Goal: Book appointment/travel/reservation

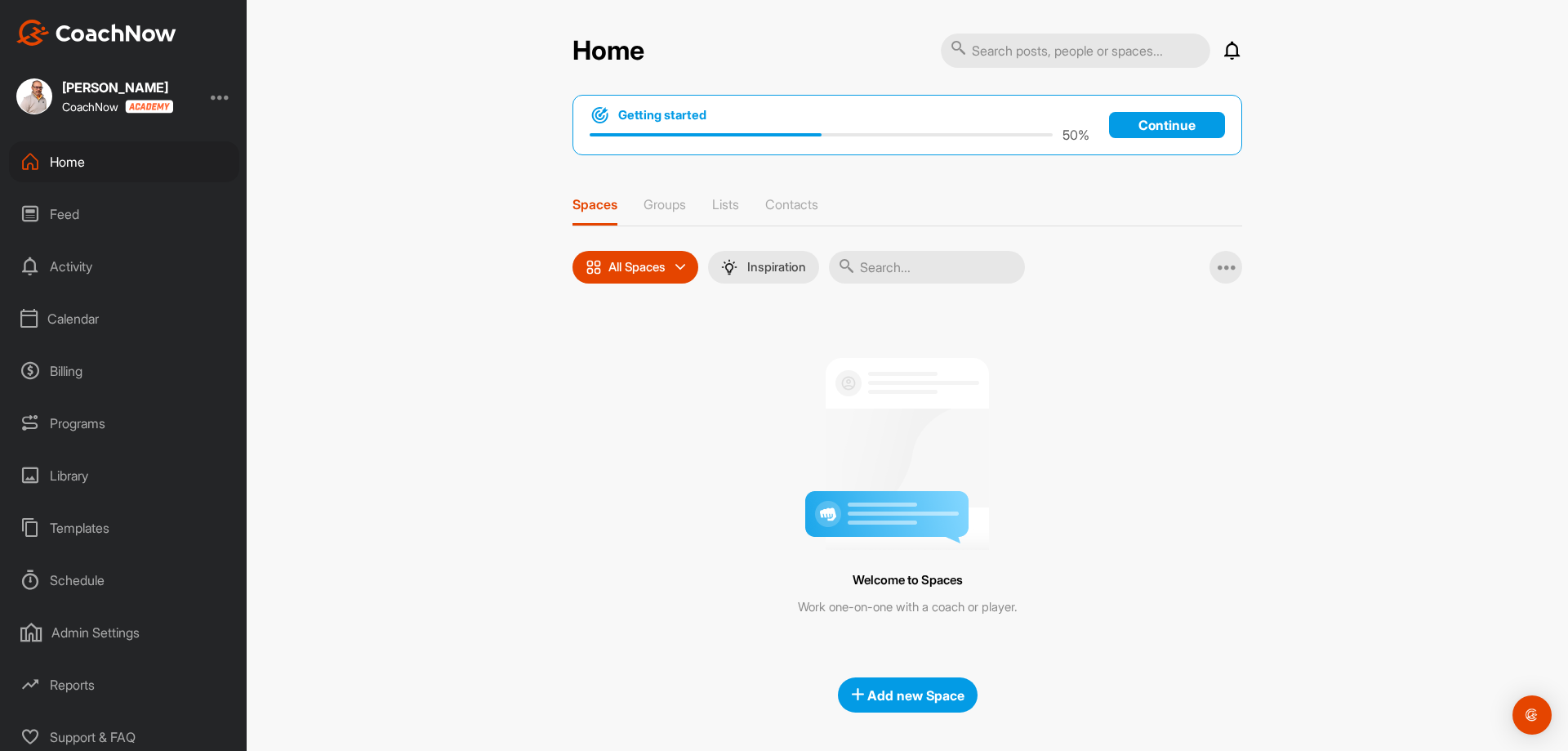
click at [107, 321] on div "Calendar" at bounding box center [124, 318] width 230 height 41
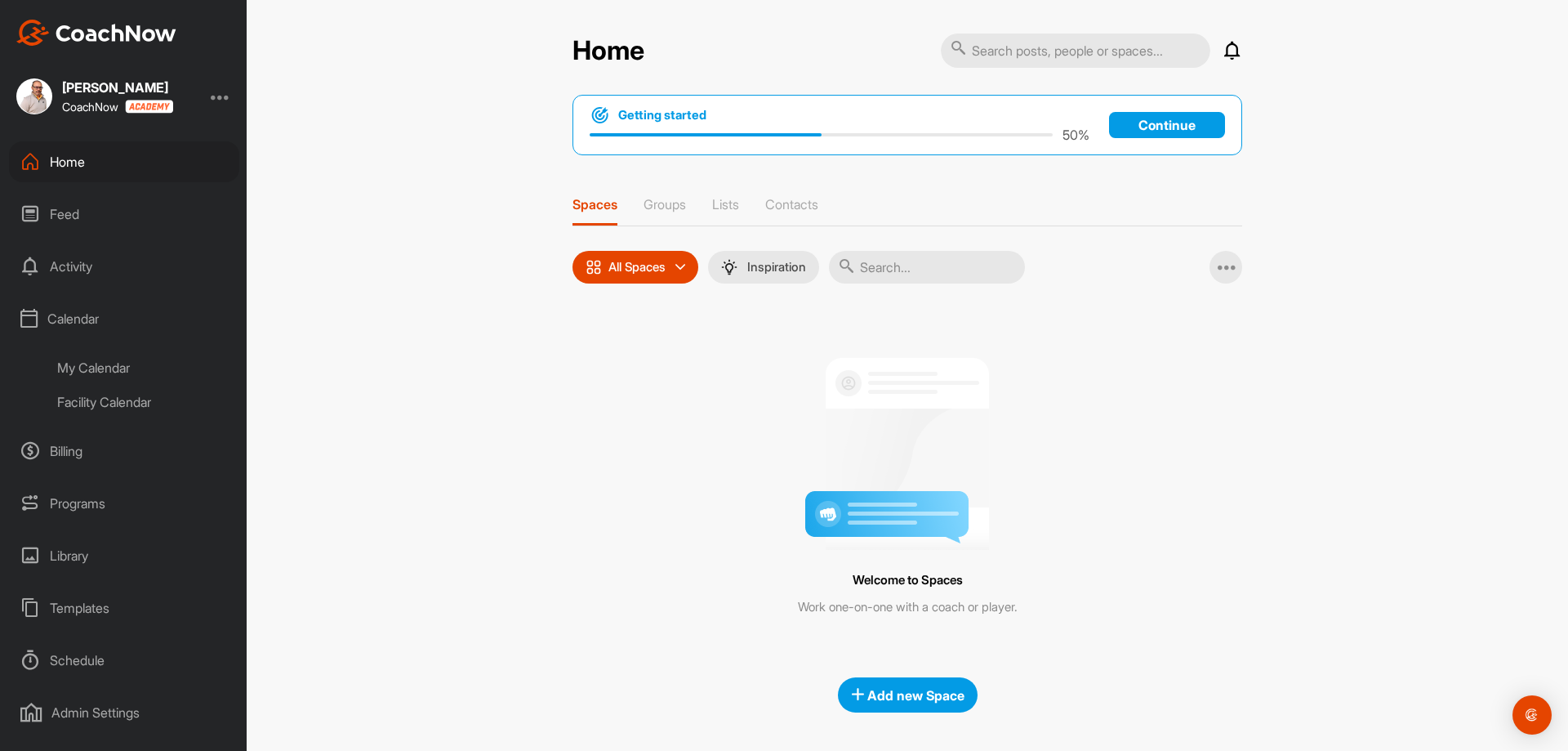
click at [125, 415] on div "Facility Calendar" at bounding box center [142, 402] width 194 height 34
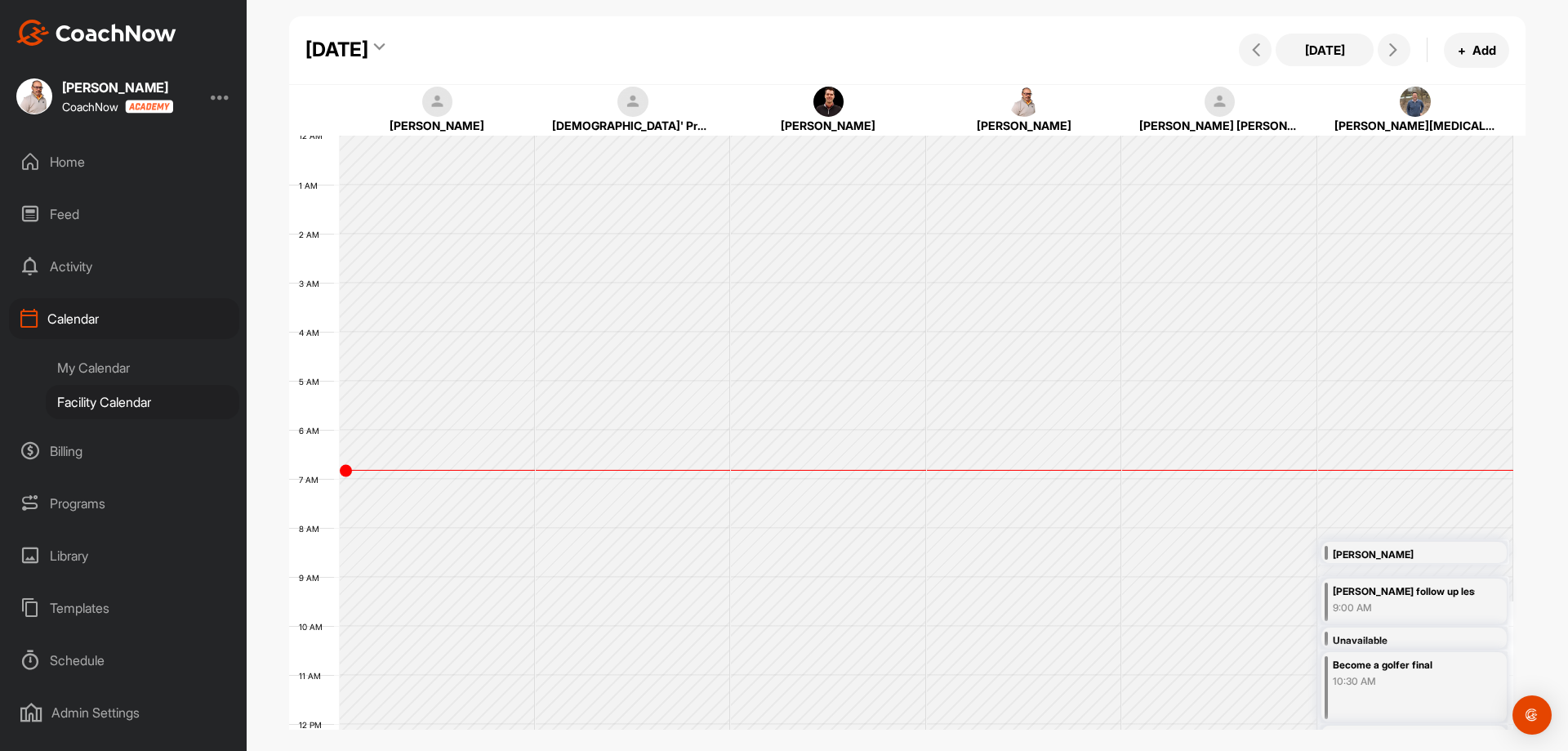
scroll to position [283, 0]
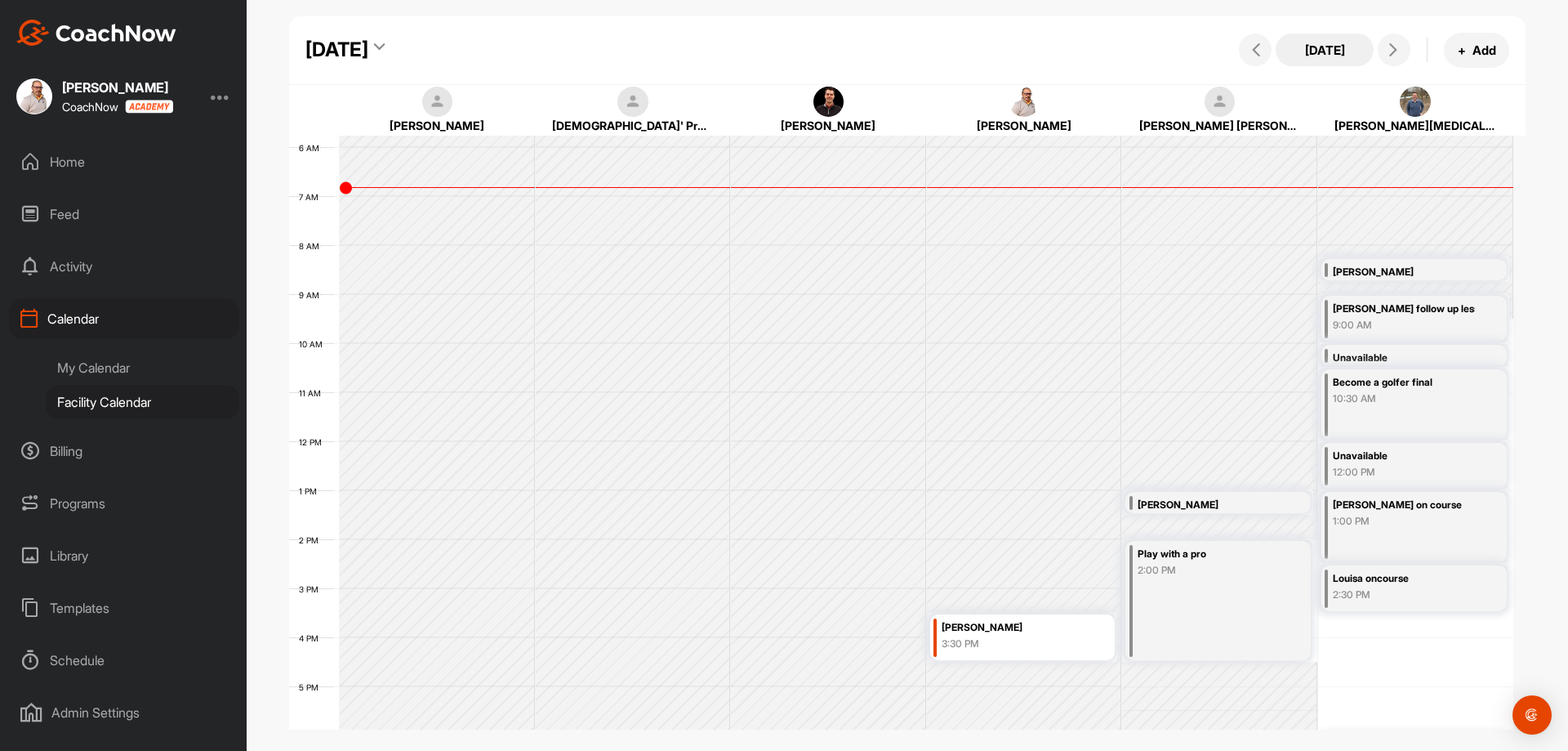
click at [1324, 53] on button "[DATE]" at bounding box center [1324, 50] width 98 height 33
click at [1261, 45] on icon at bounding box center [1256, 50] width 13 height 13
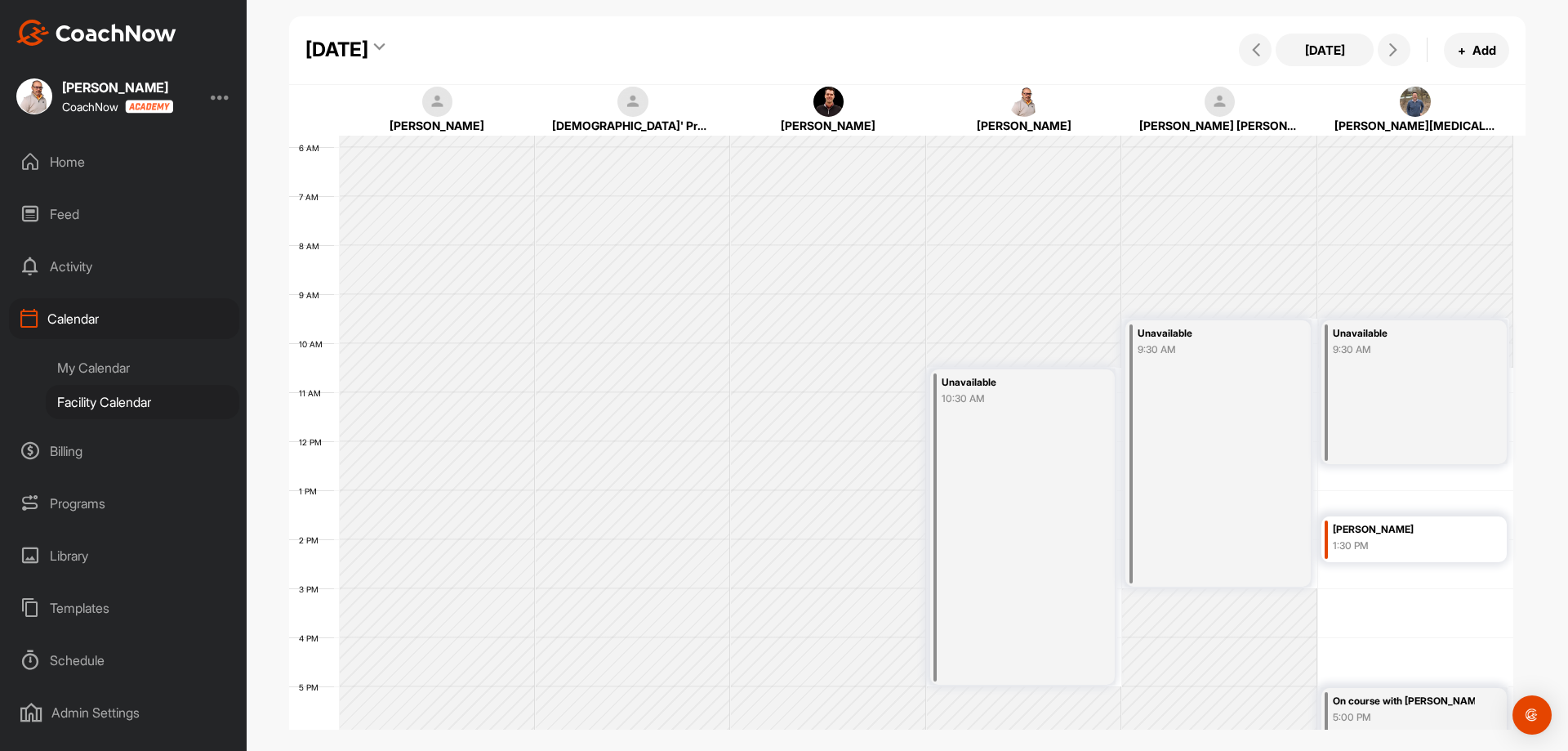
click at [369, 37] on div "[DATE]" at bounding box center [336, 50] width 63 height 29
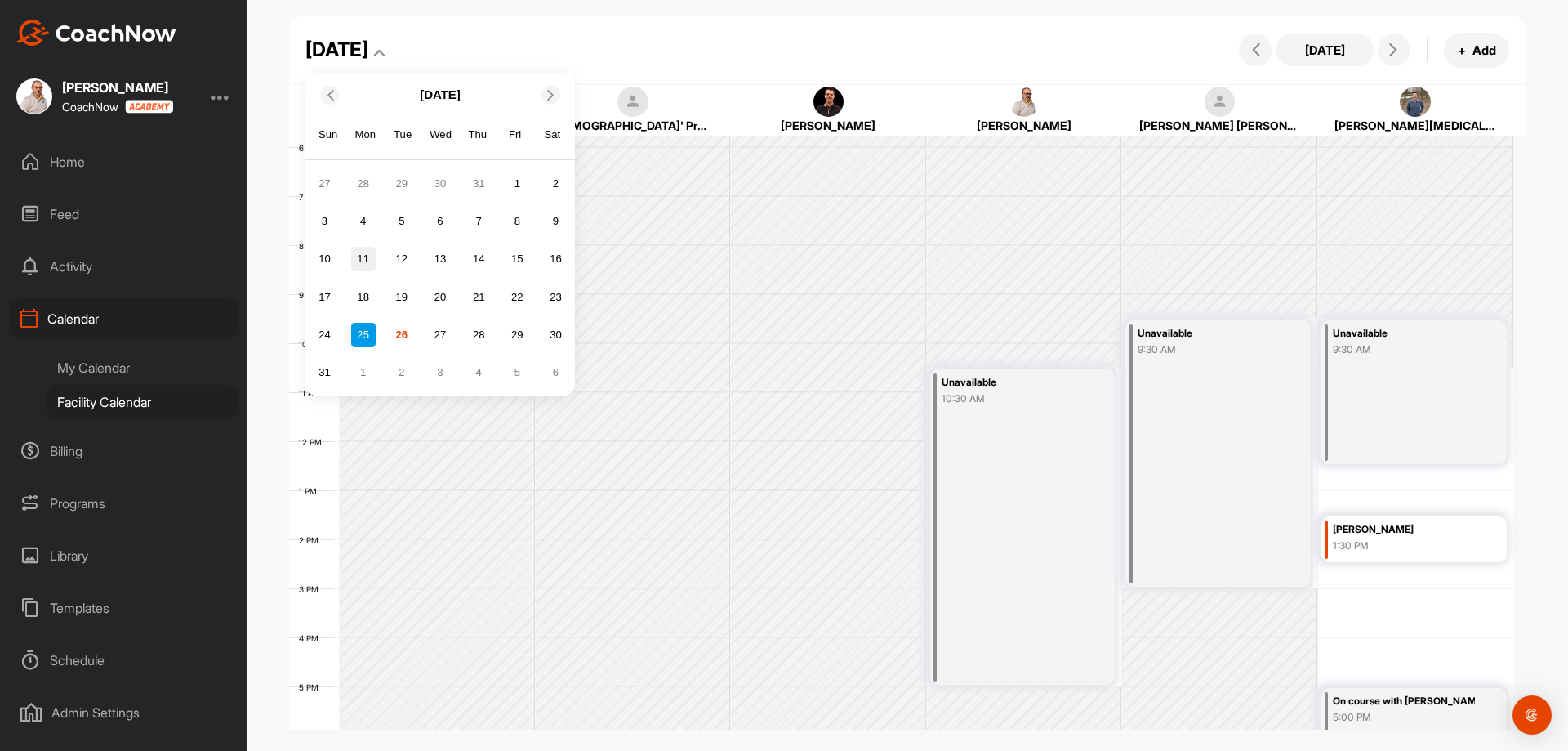
click at [370, 252] on div "11" at bounding box center [363, 258] width 24 height 24
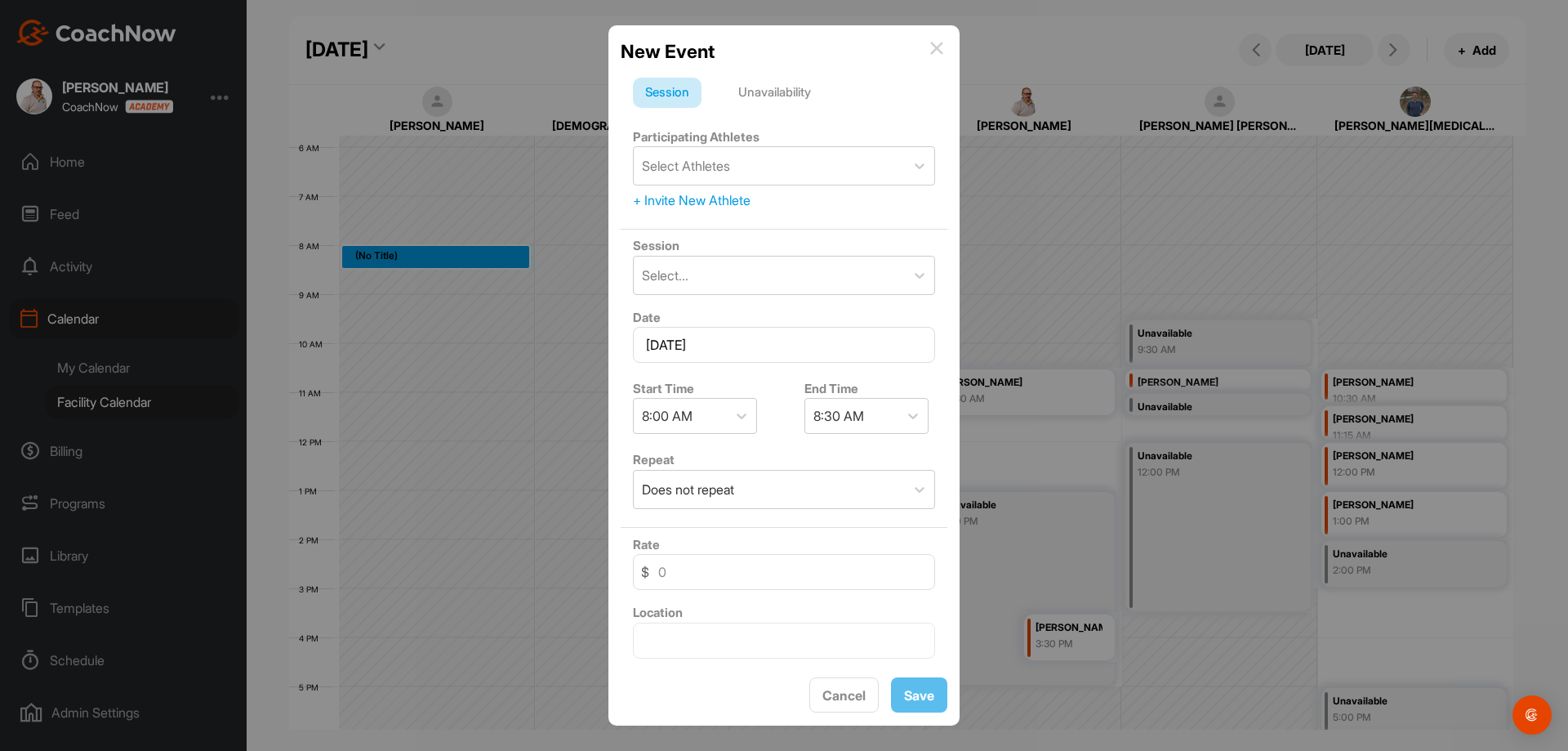
click at [936, 48] on img at bounding box center [937, 48] width 13 height 13
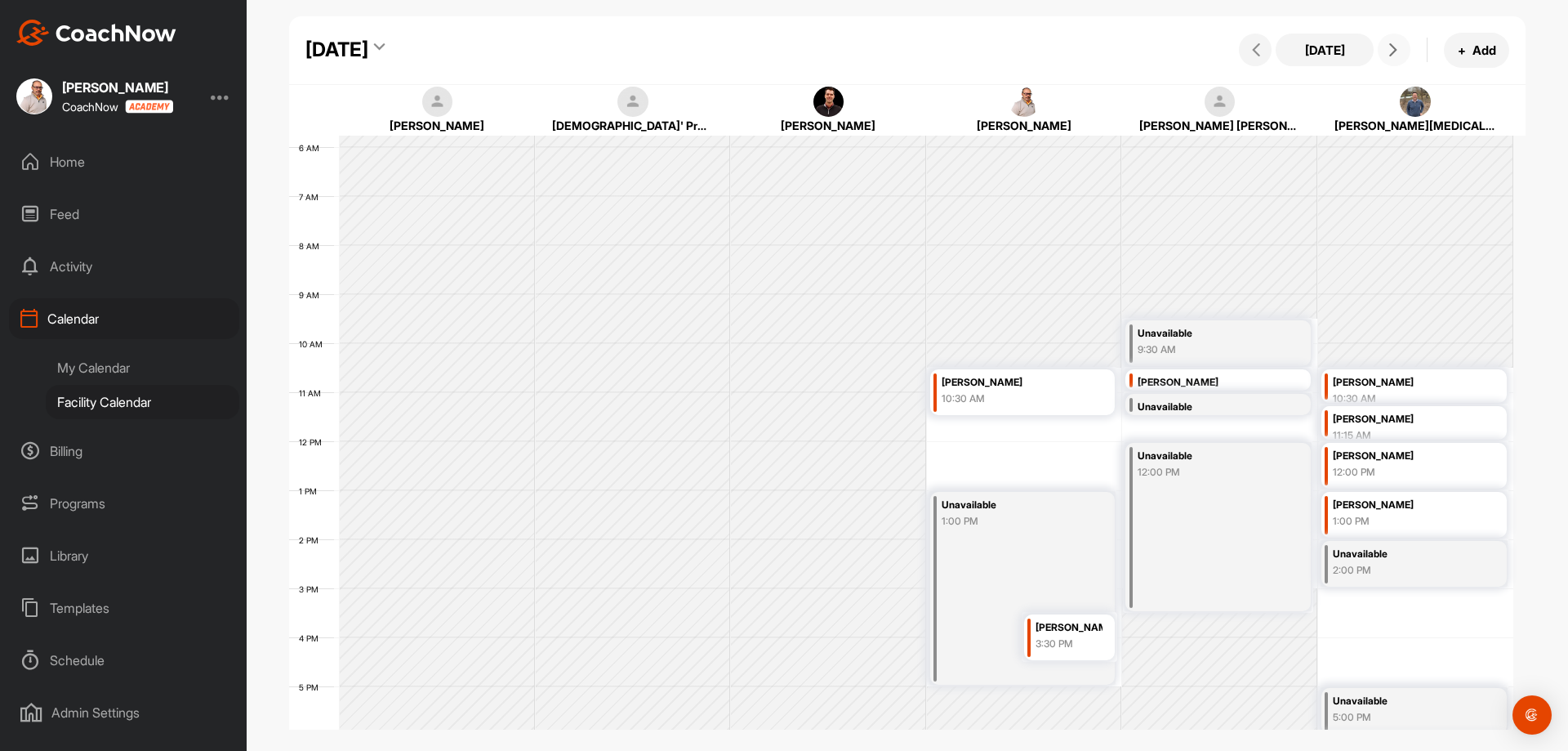
click at [1398, 54] on icon at bounding box center [1393, 50] width 13 height 13
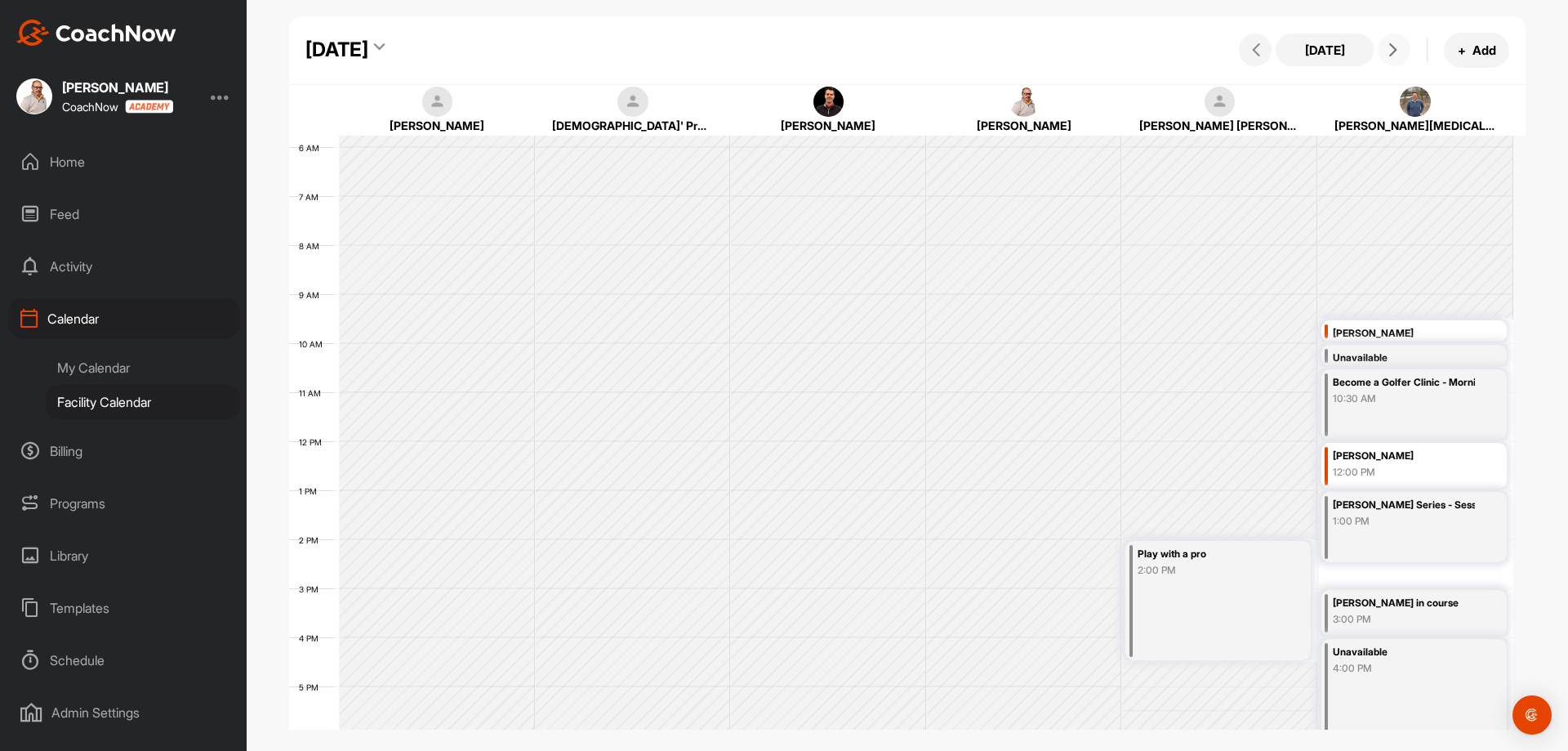
click at [1398, 54] on icon at bounding box center [1393, 50] width 13 height 13
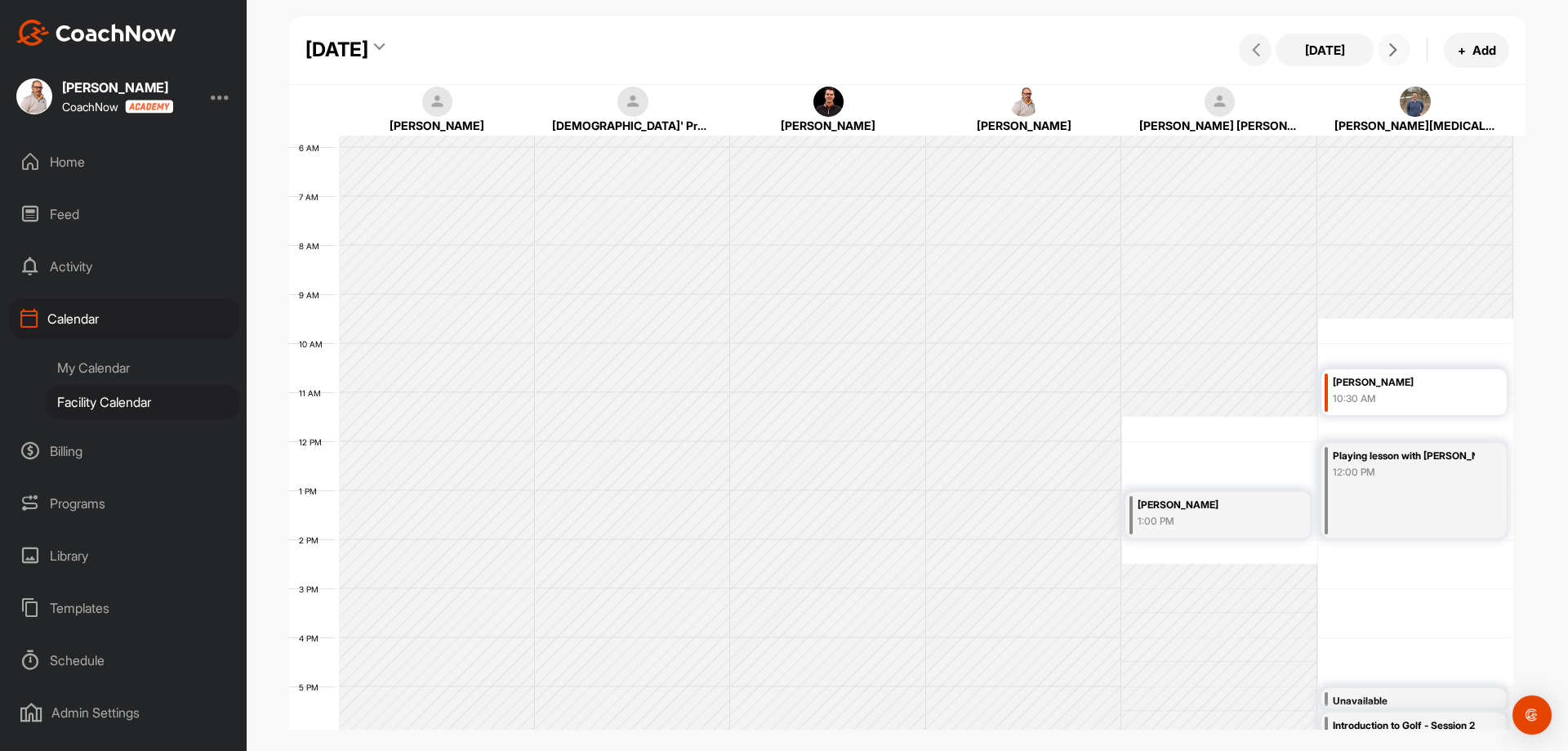
click at [1398, 54] on icon at bounding box center [1393, 50] width 13 height 13
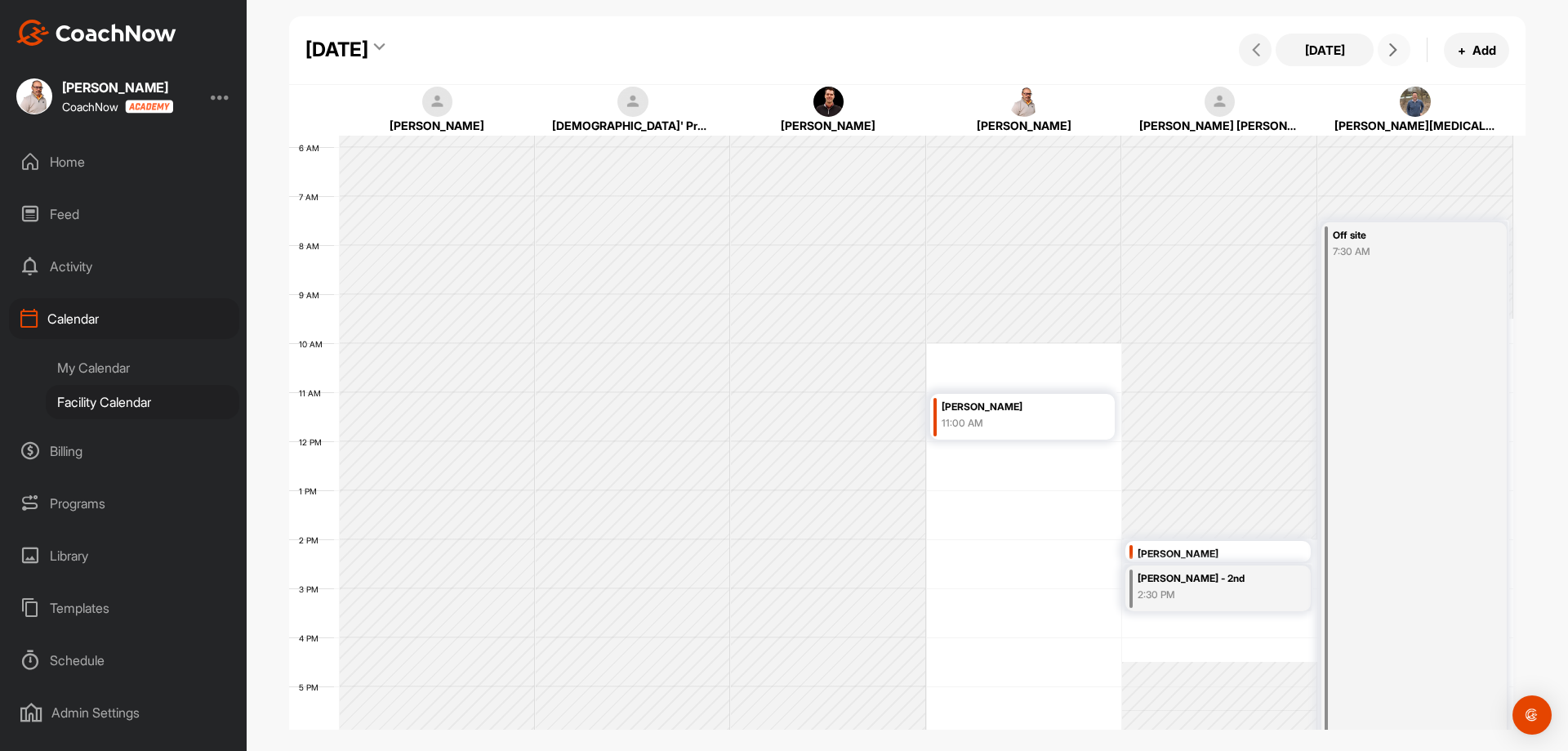
click at [1379, 54] on button at bounding box center [1394, 50] width 33 height 33
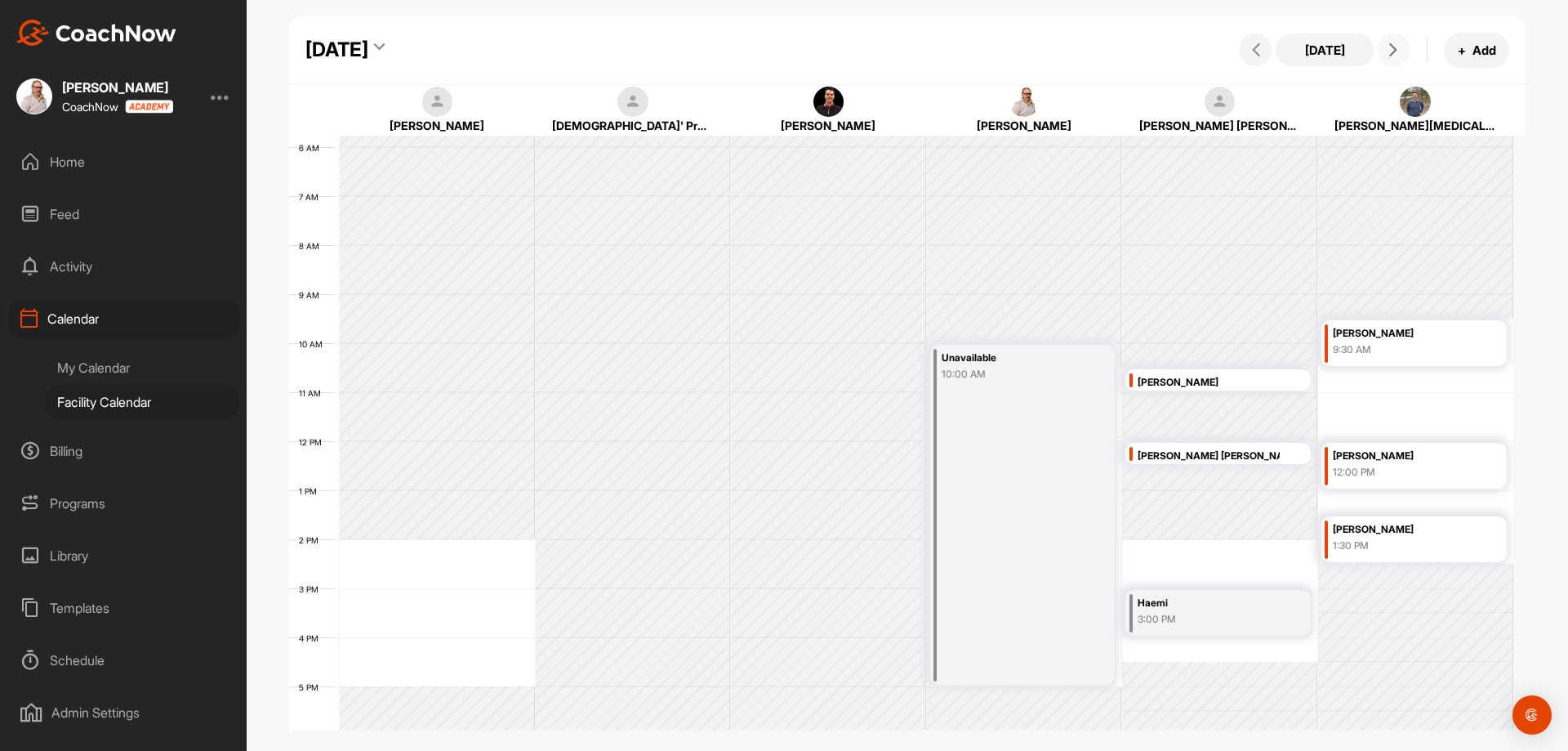
click at [1394, 53] on icon at bounding box center [1393, 50] width 13 height 13
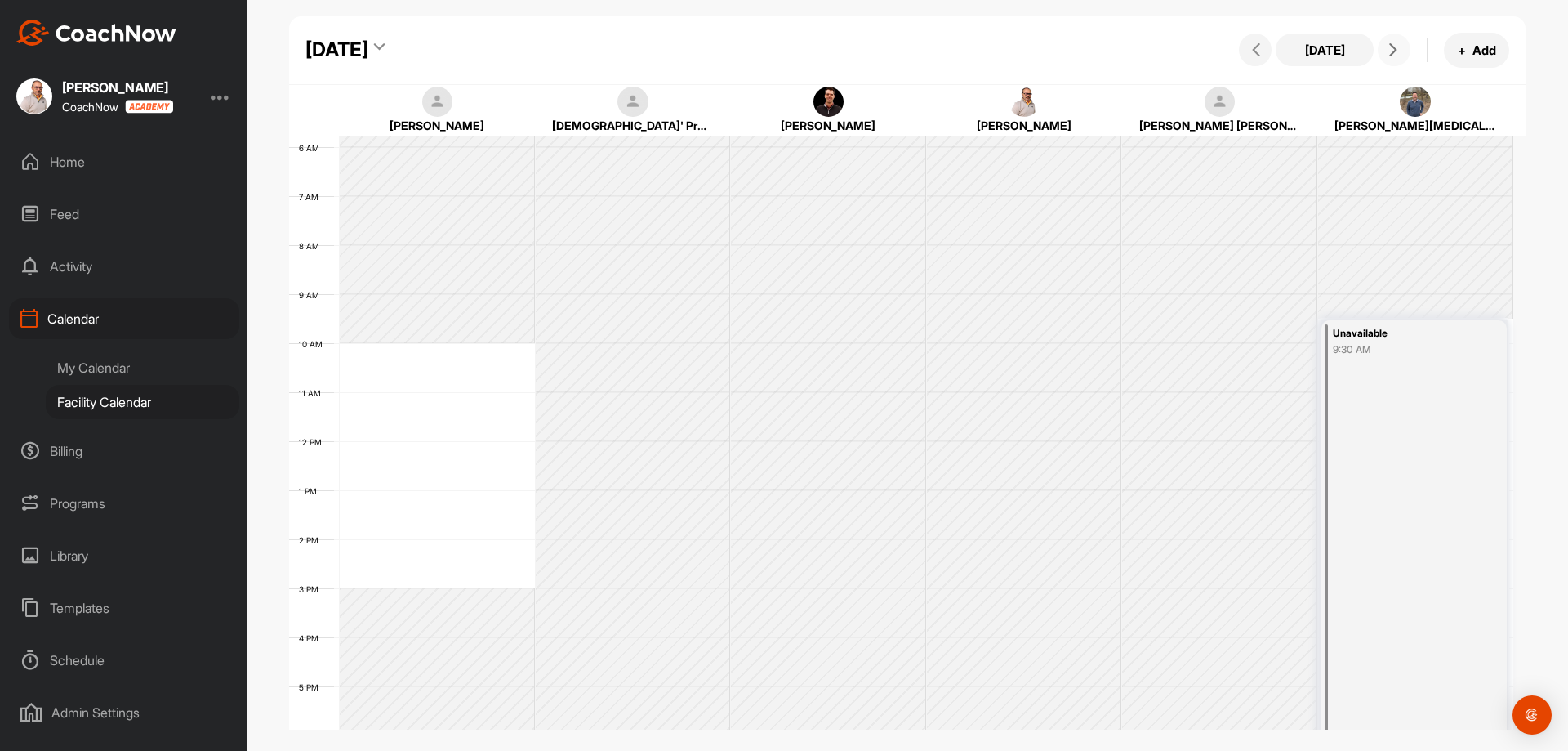
click at [1397, 53] on icon at bounding box center [1393, 50] width 13 height 13
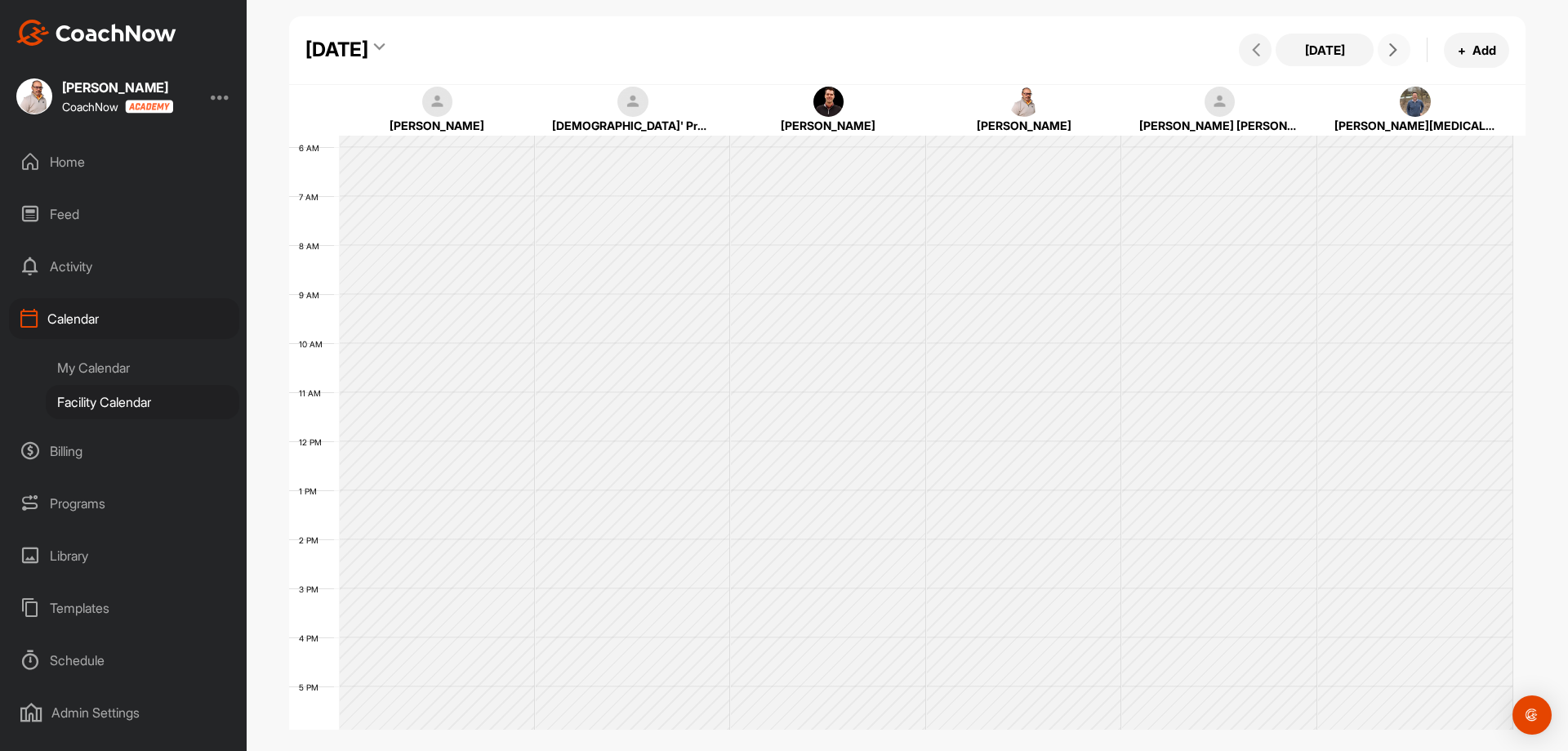
click at [1397, 54] on icon at bounding box center [1393, 50] width 13 height 13
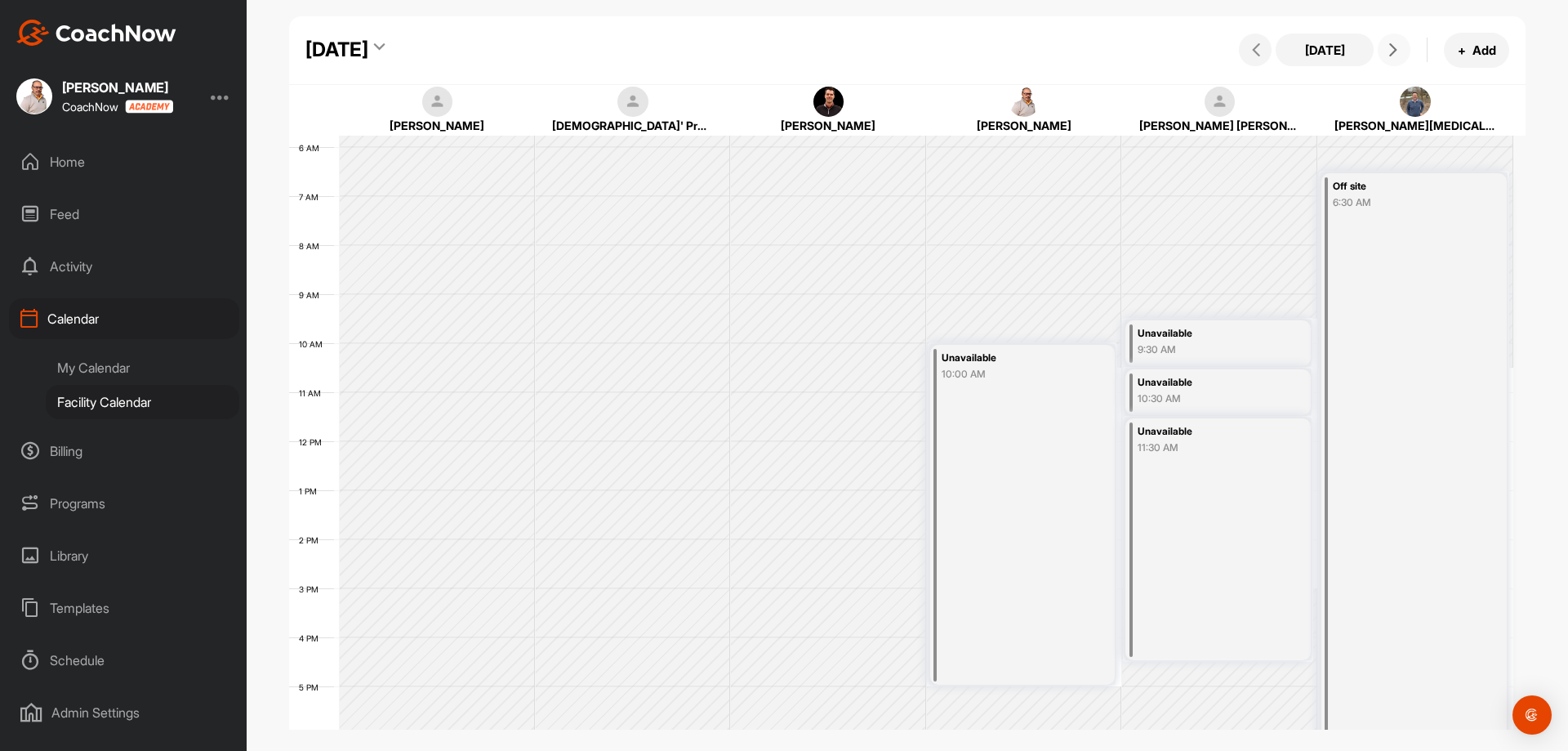
click at [1397, 58] on button at bounding box center [1394, 50] width 33 height 33
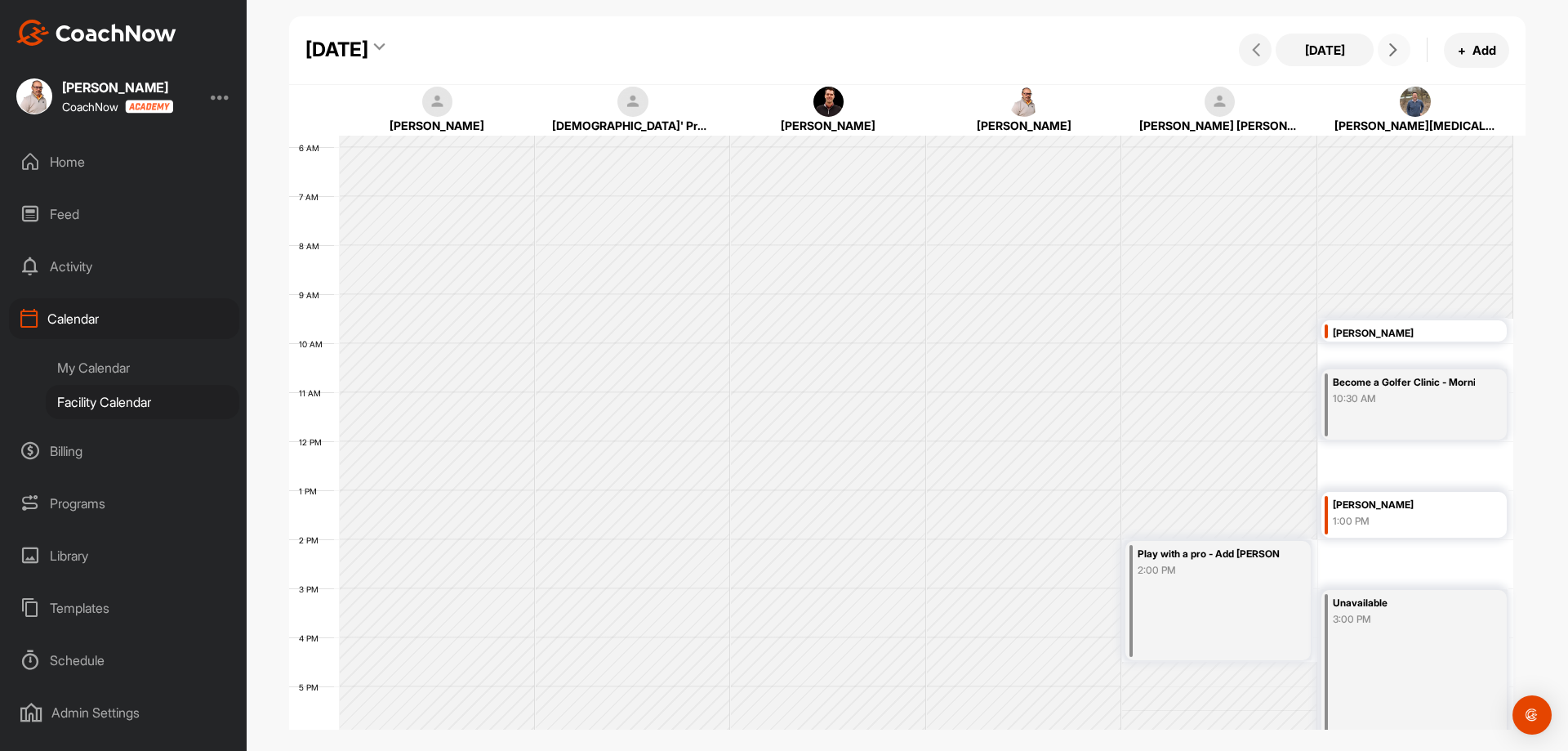
click at [1397, 58] on button at bounding box center [1394, 50] width 33 height 33
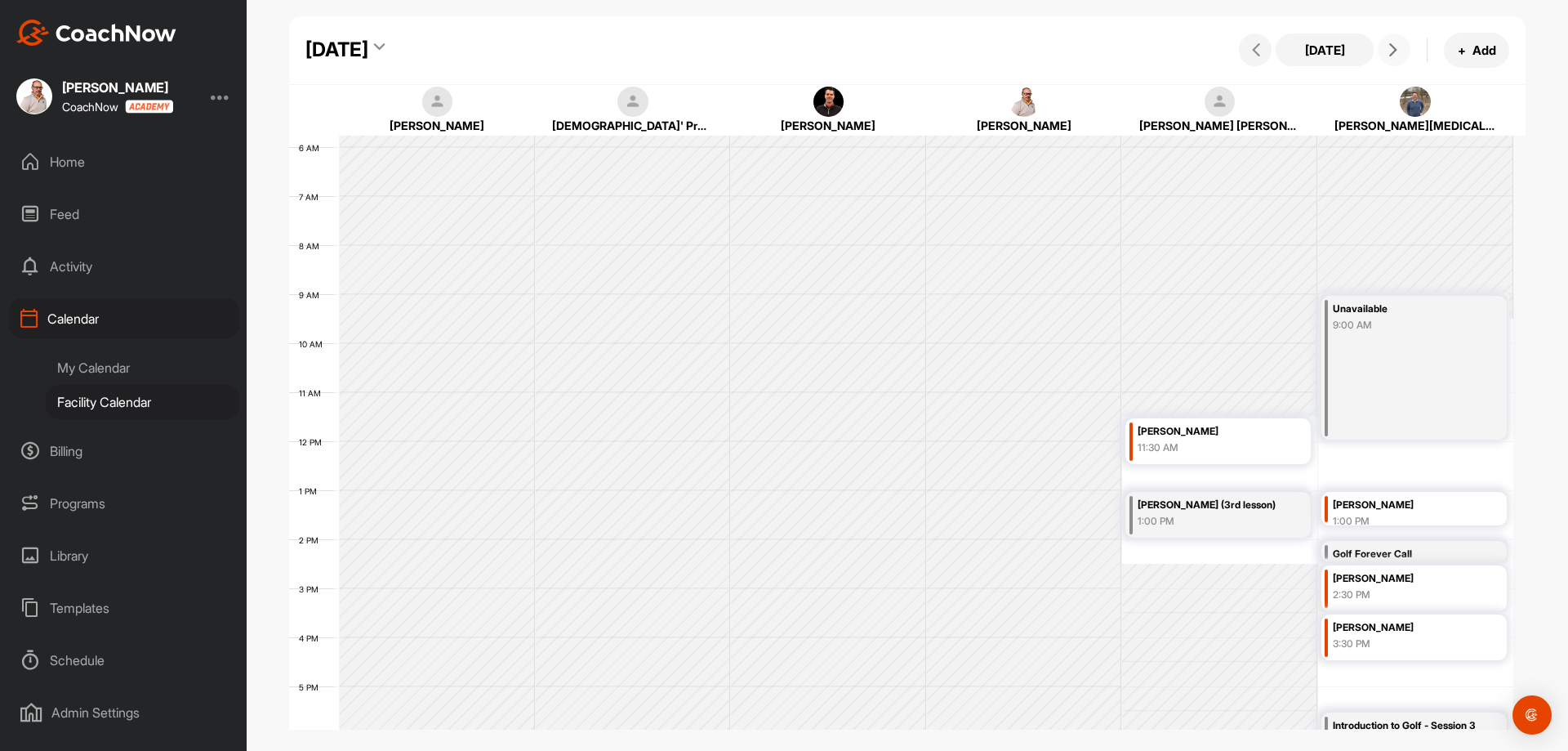
click at [1395, 56] on button at bounding box center [1394, 50] width 33 height 33
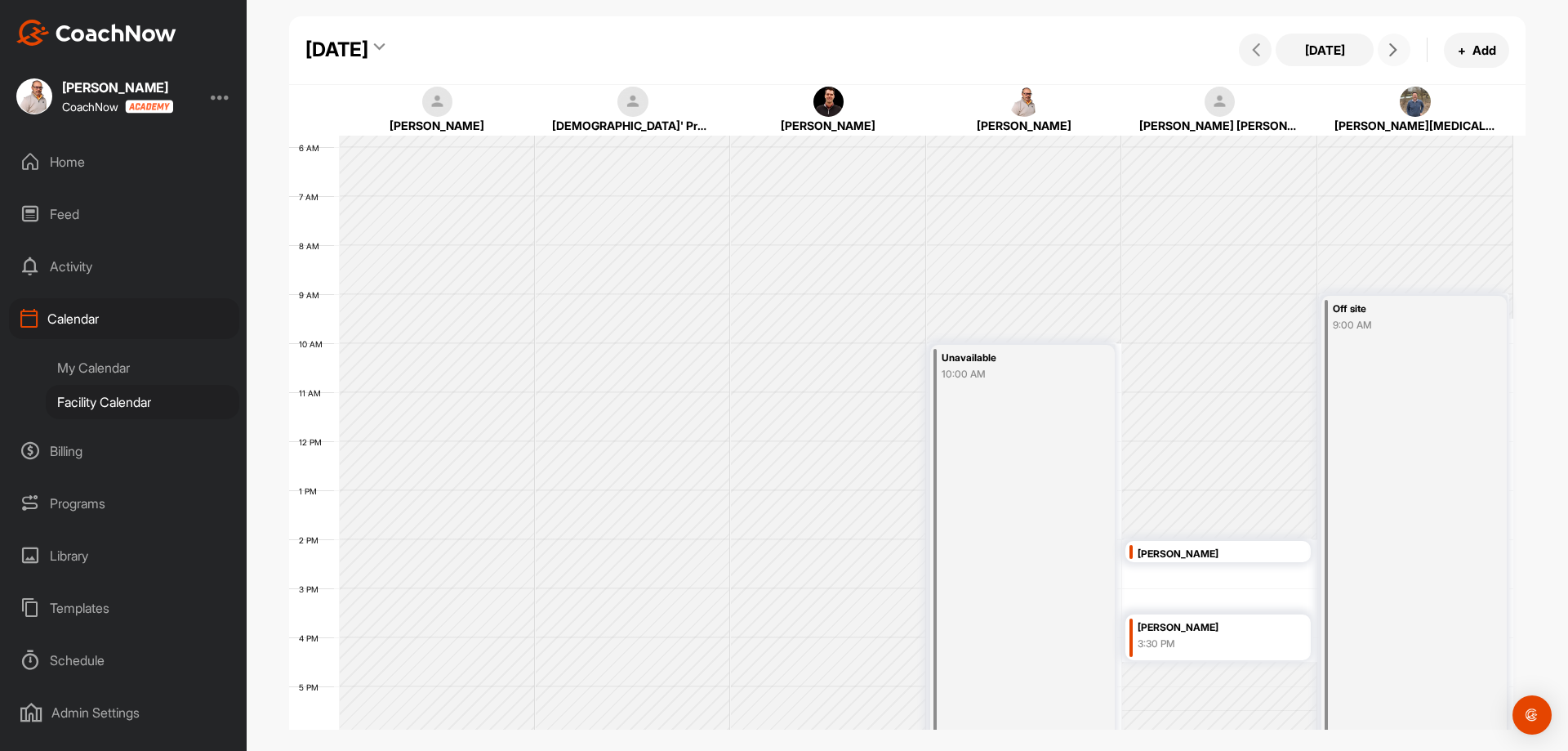
click at [1395, 56] on button at bounding box center [1394, 50] width 33 height 33
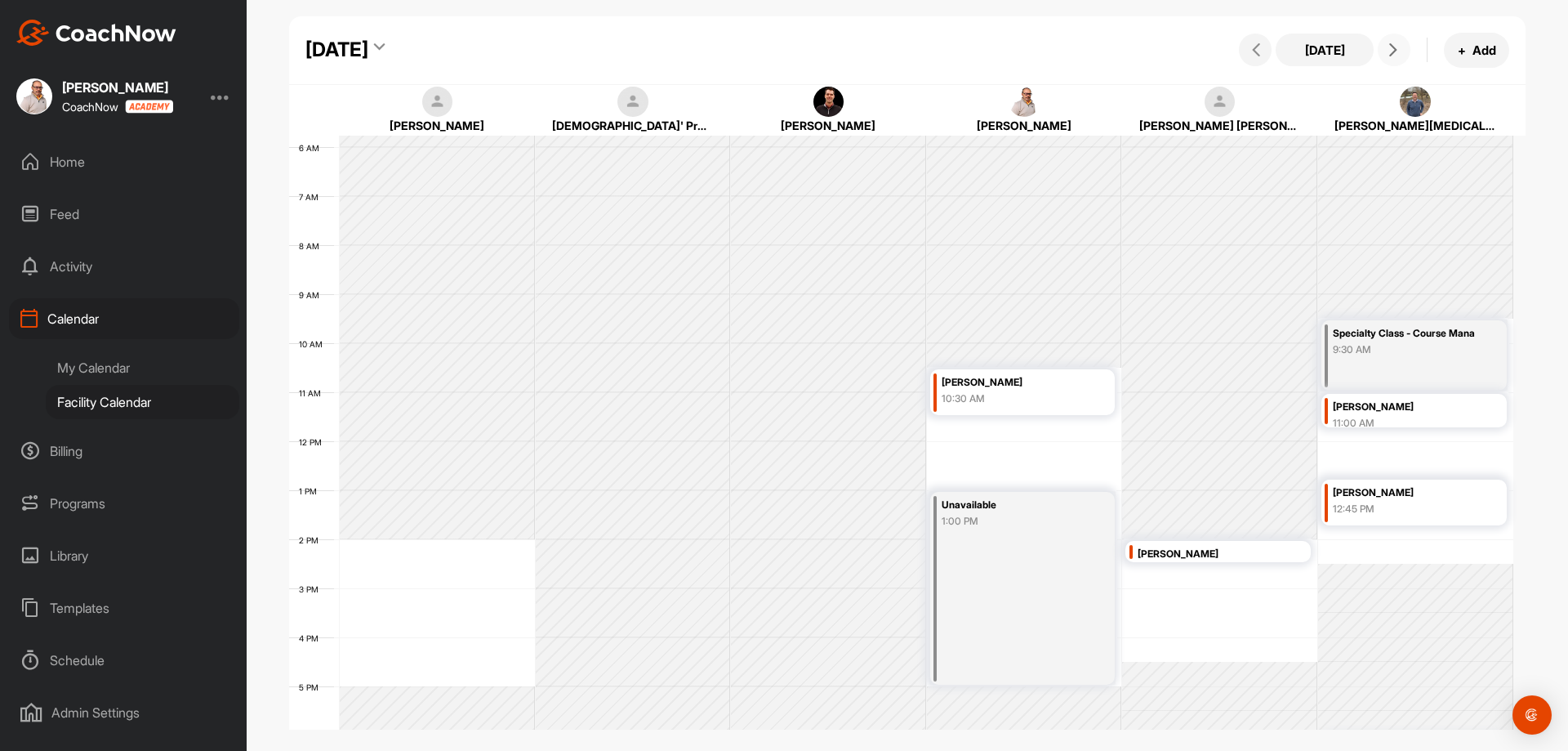
click at [1392, 48] on icon at bounding box center [1393, 50] width 13 height 13
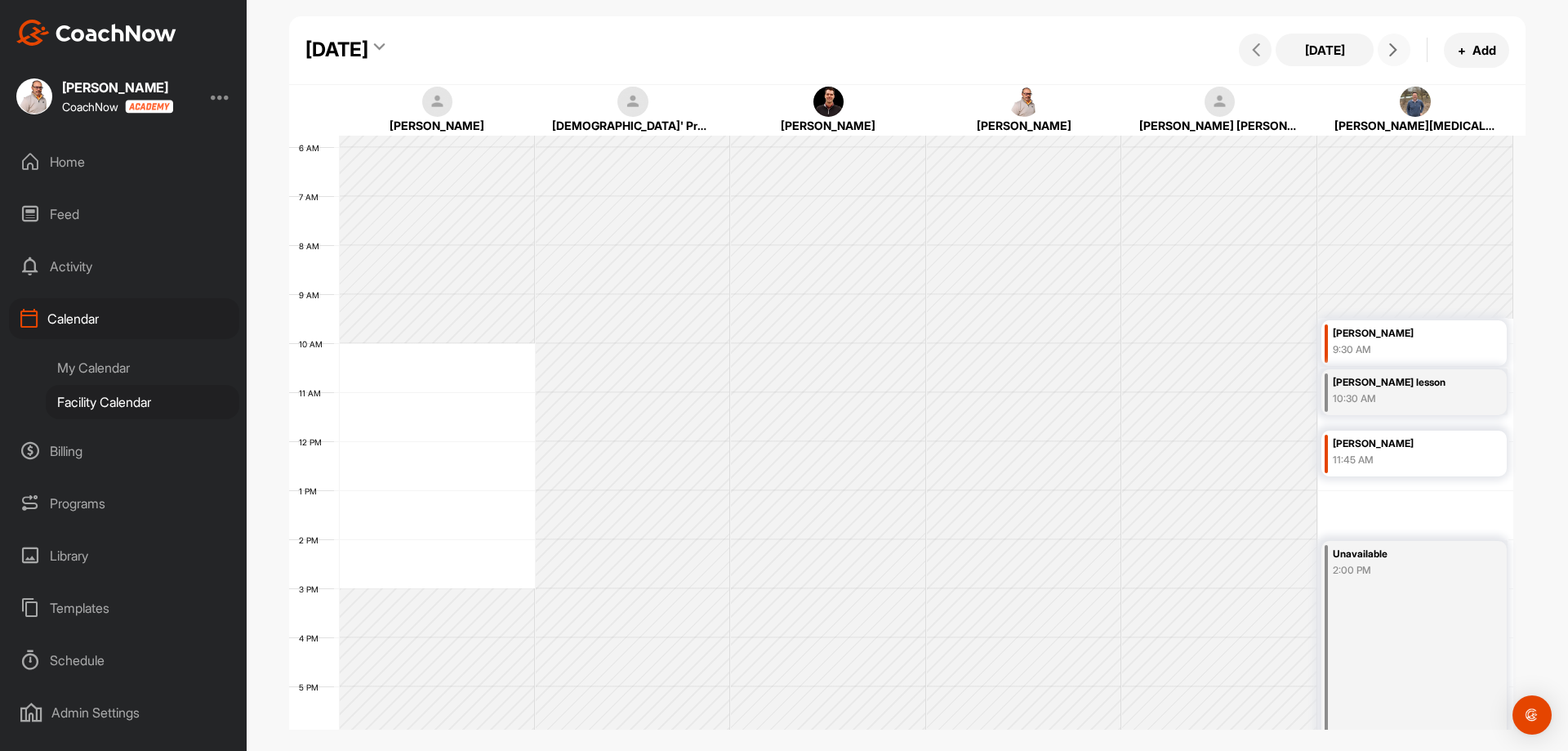
click at [1393, 47] on icon at bounding box center [1393, 50] width 13 height 13
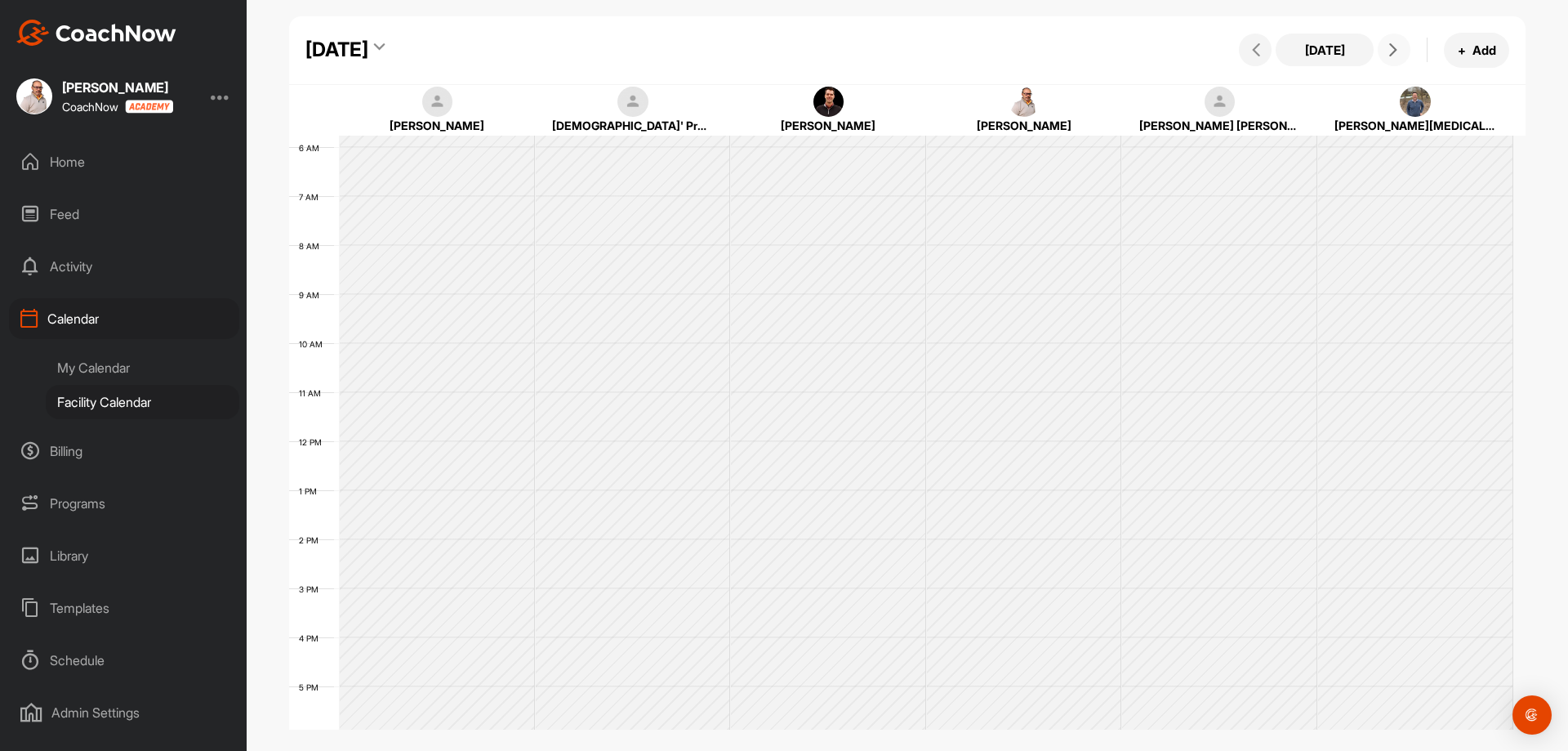
click at [1394, 47] on icon at bounding box center [1393, 50] width 13 height 13
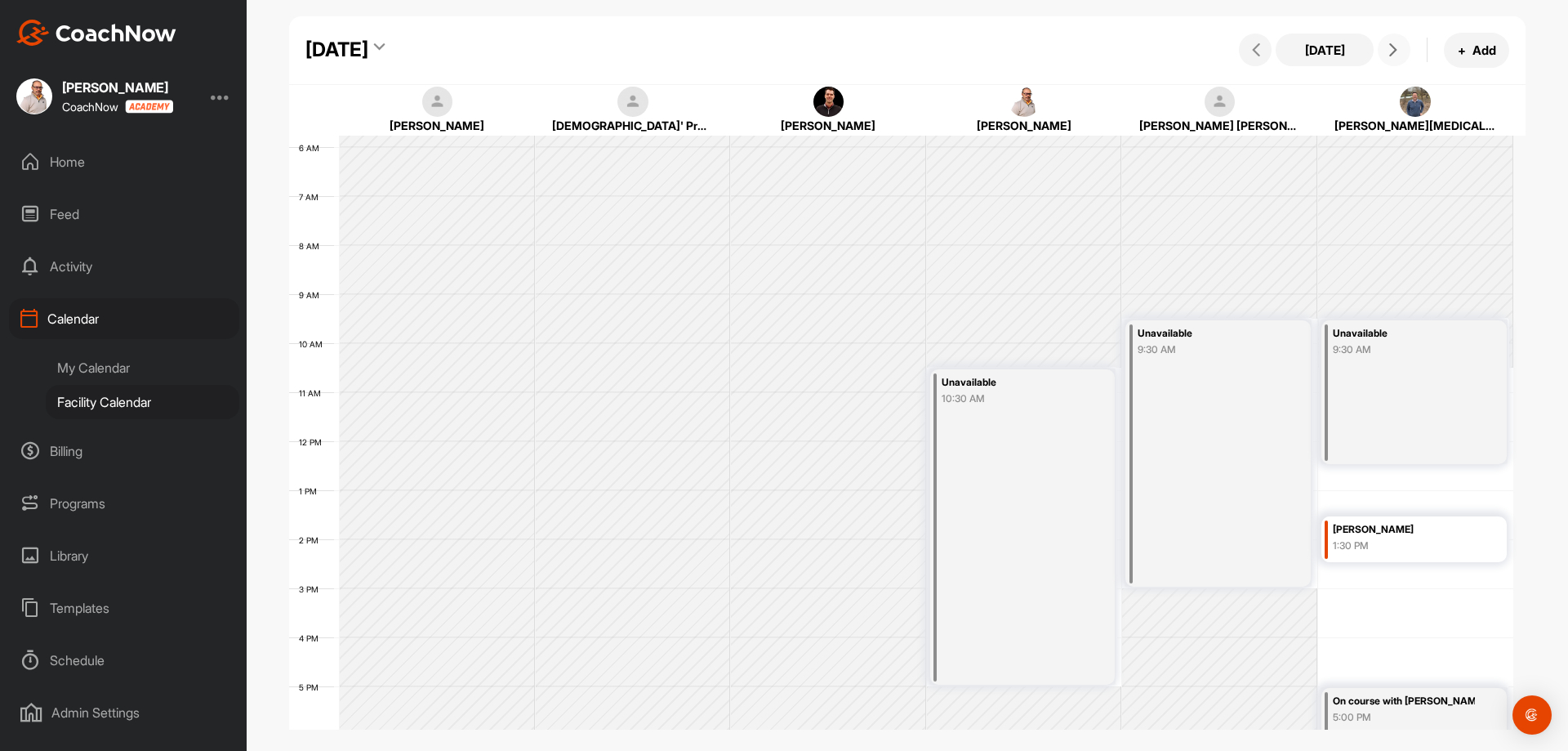
click at [1395, 47] on icon at bounding box center [1393, 50] width 13 height 13
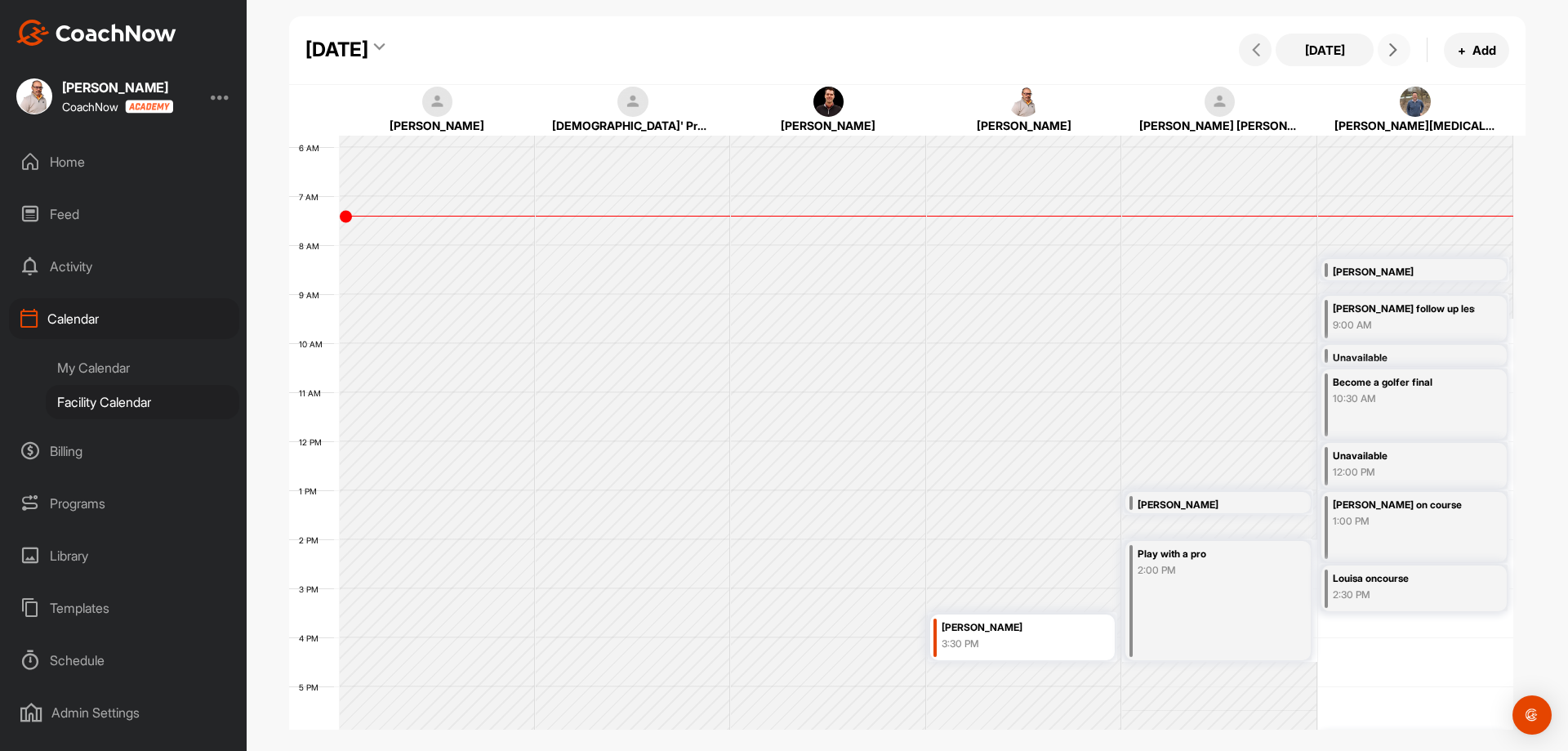
click at [1389, 47] on icon at bounding box center [1393, 50] width 13 height 13
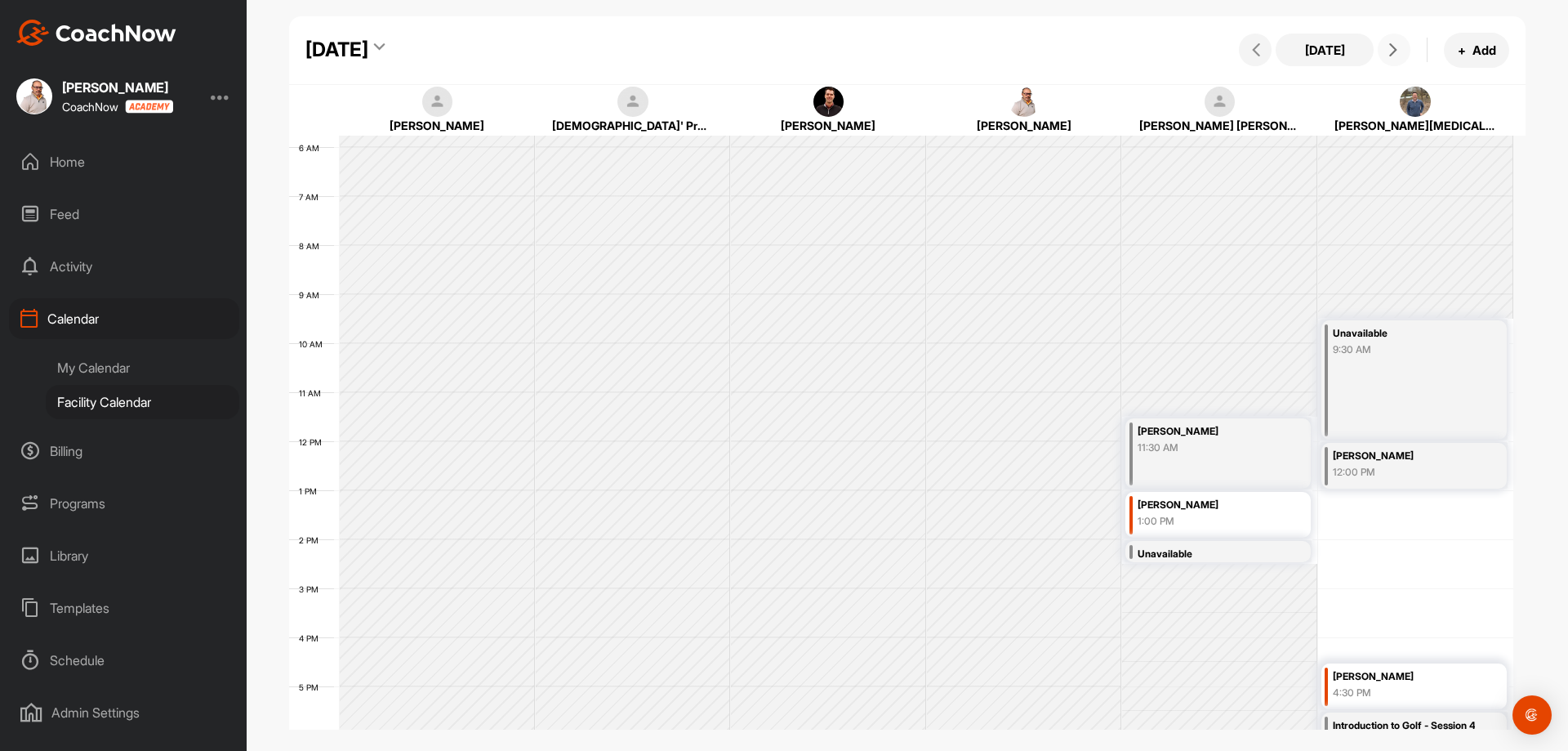
click at [1390, 47] on icon at bounding box center [1393, 50] width 13 height 13
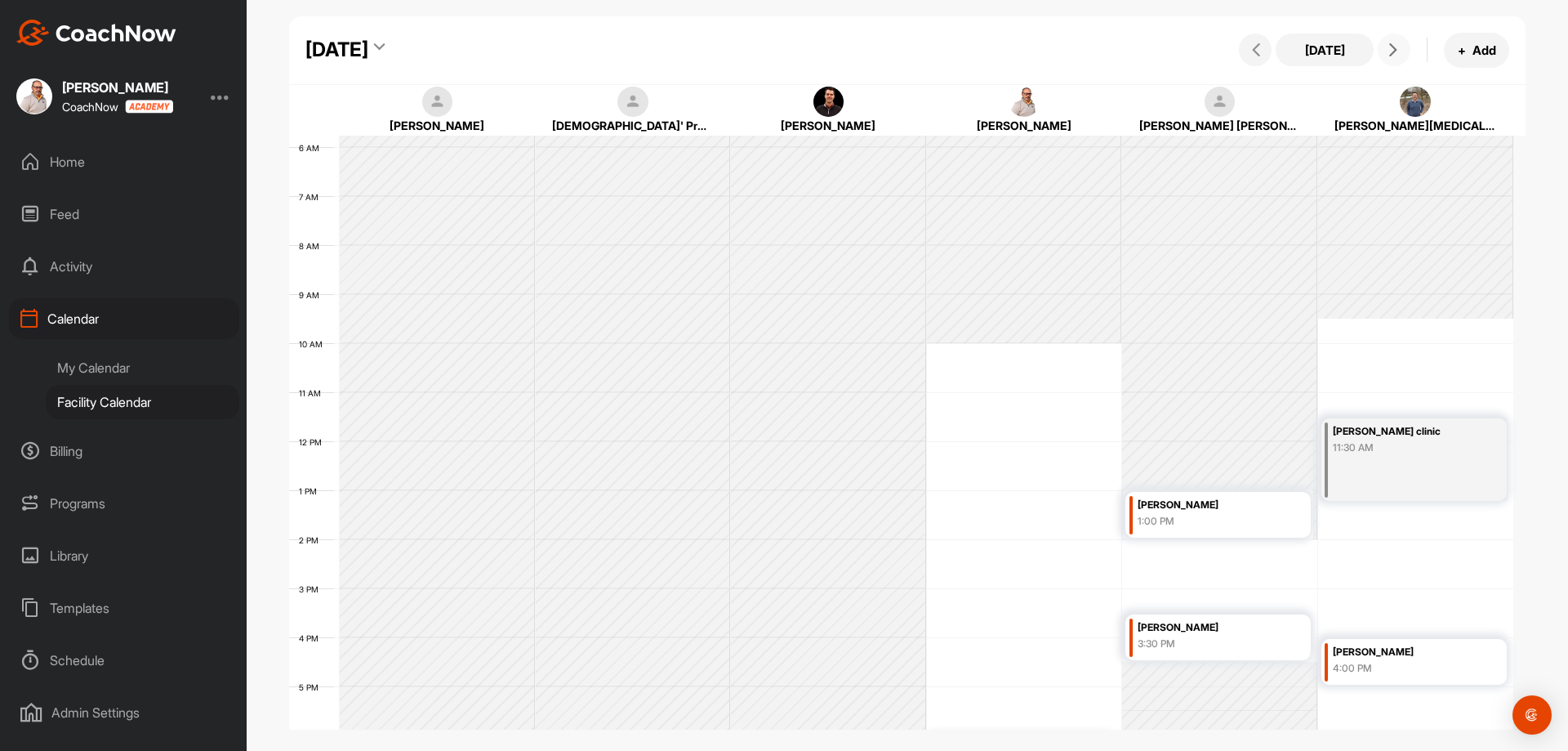
click at [1209, 580] on div "12 AM 1 AM 2 AM 3 AM 4 AM 5 AM 6 AM 7 AM 8 AM 9 AM 10 AM 11 AM 12 PM 1 PM 2 PM …" at bounding box center [901, 441] width 1225 height 1176
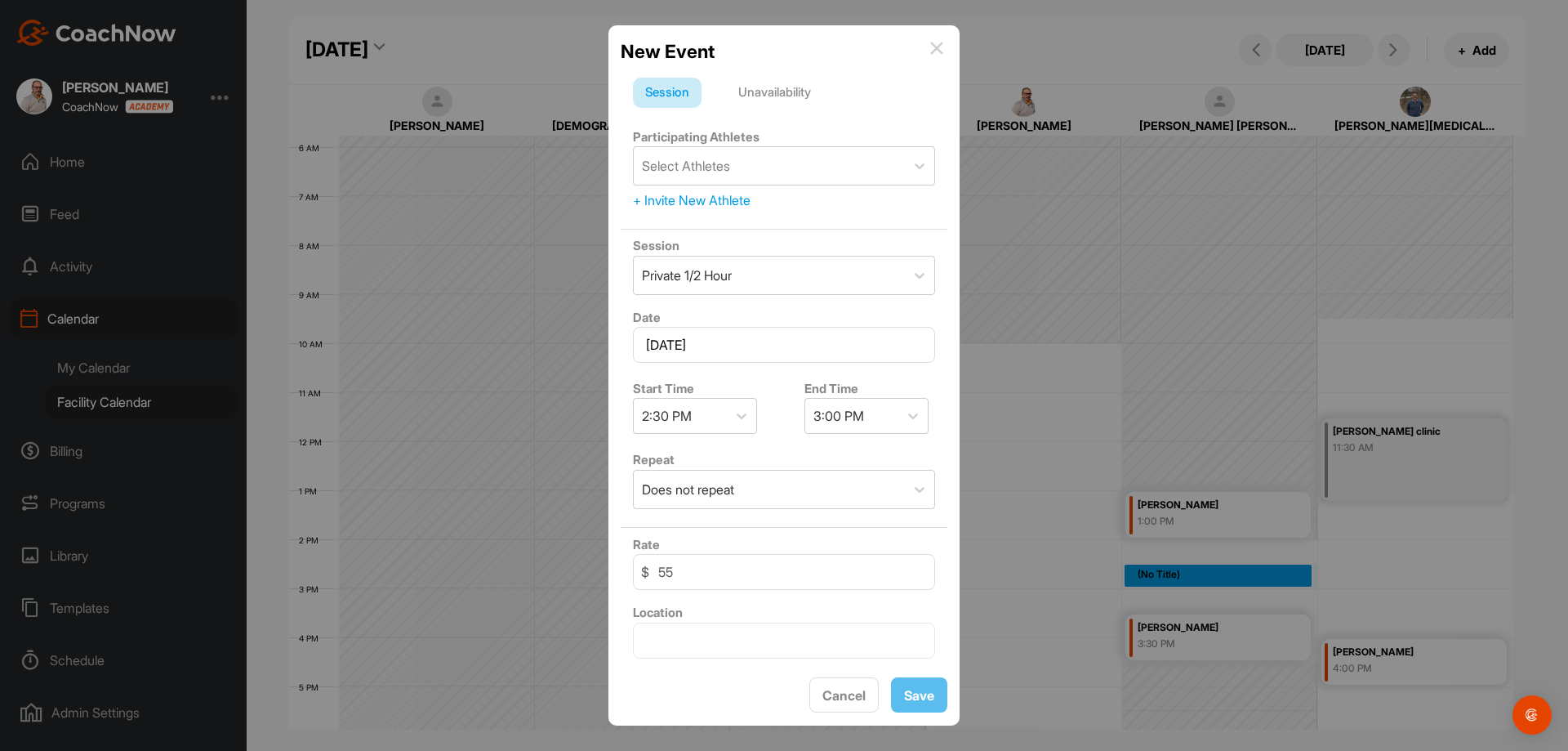
click at [785, 98] on div "Unavailability" at bounding box center [774, 93] width 97 height 31
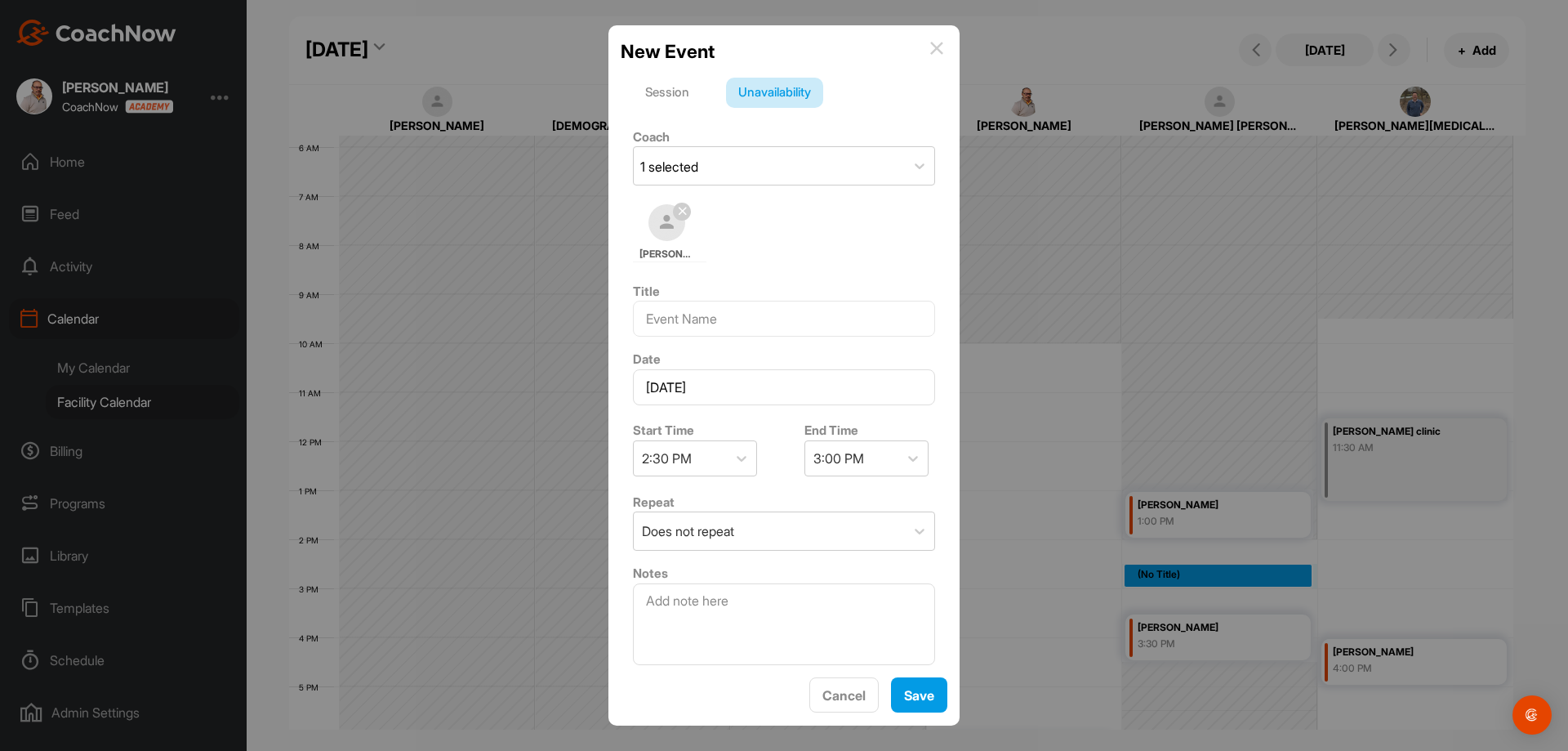
click at [662, 100] on div "Session" at bounding box center [668, 93] width 69 height 31
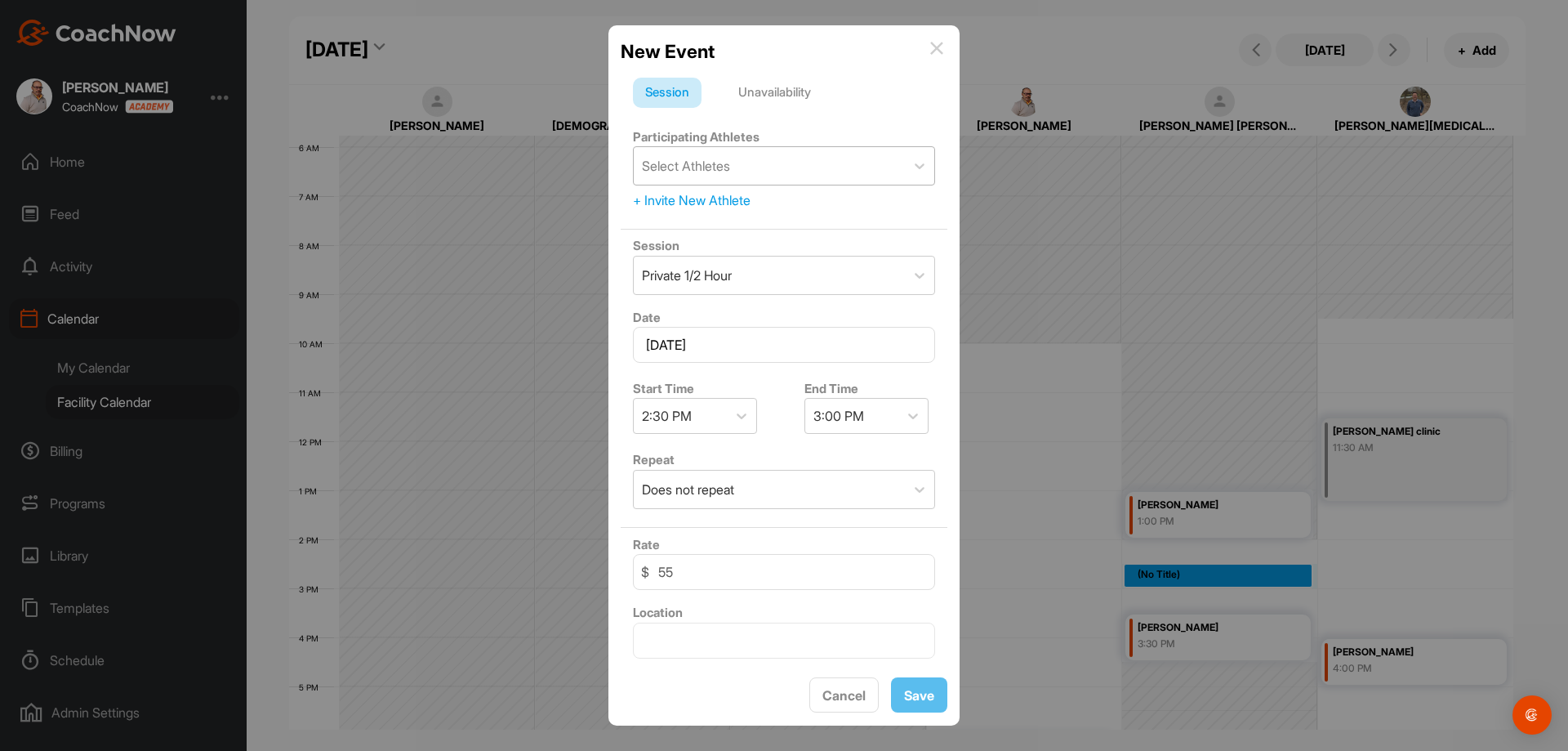
click at [709, 159] on div "Select Athletes" at bounding box center [686, 166] width 88 height 20
type input "shep"
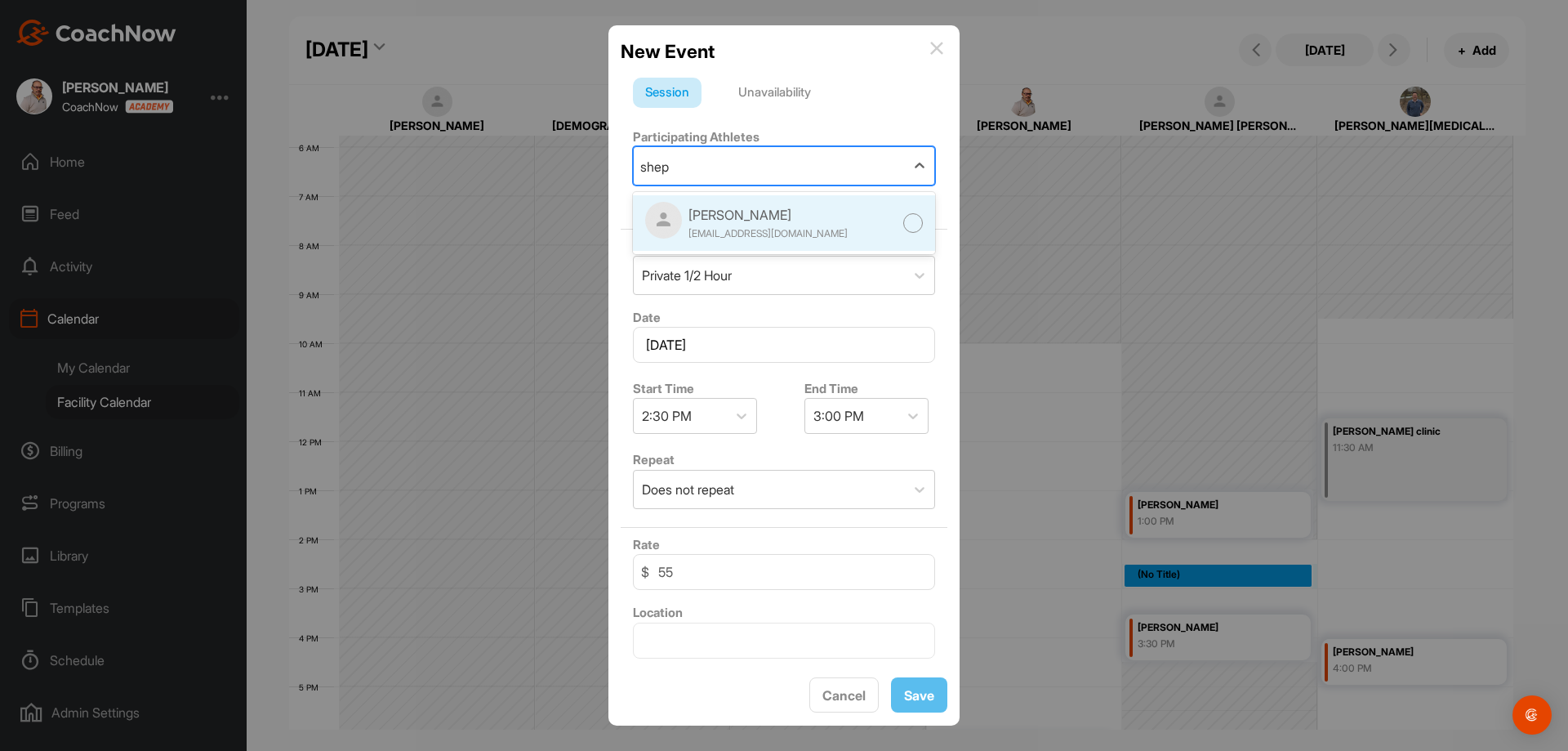
click at [794, 219] on div "[PERSON_NAME]" at bounding box center [768, 215] width 159 height 20
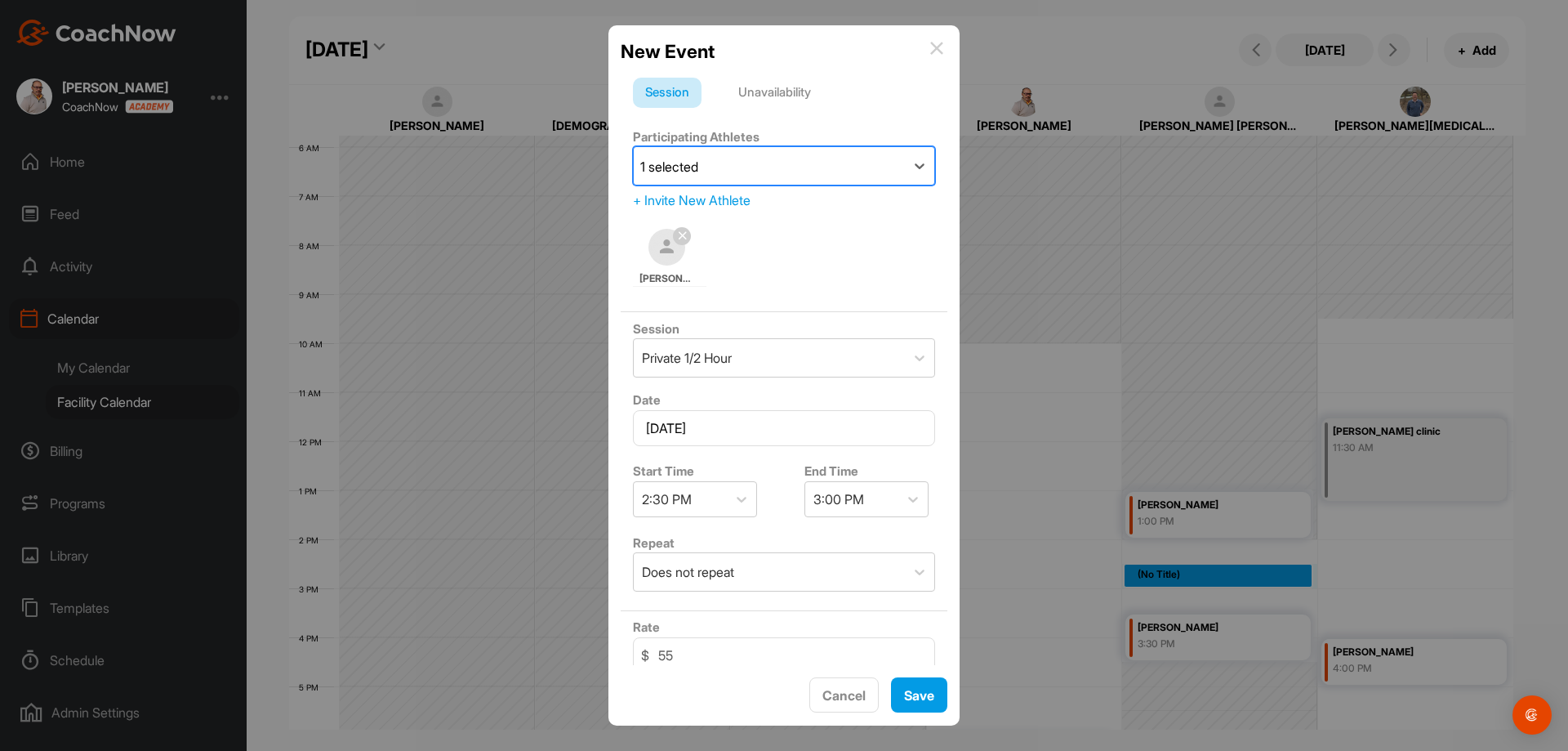
scroll to position [163, 0]
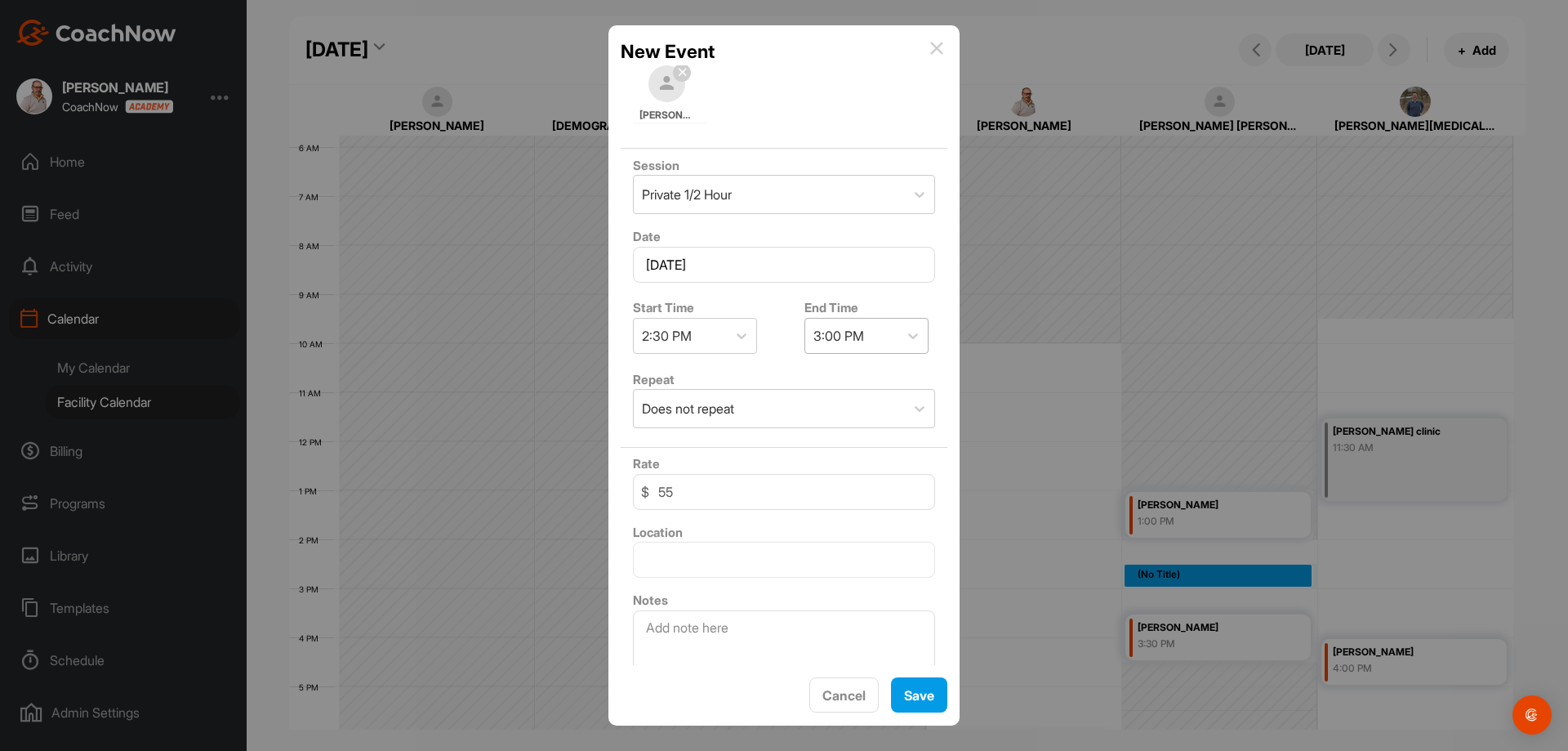
click at [855, 327] on div "3:00 PM" at bounding box center [839, 336] width 51 height 20
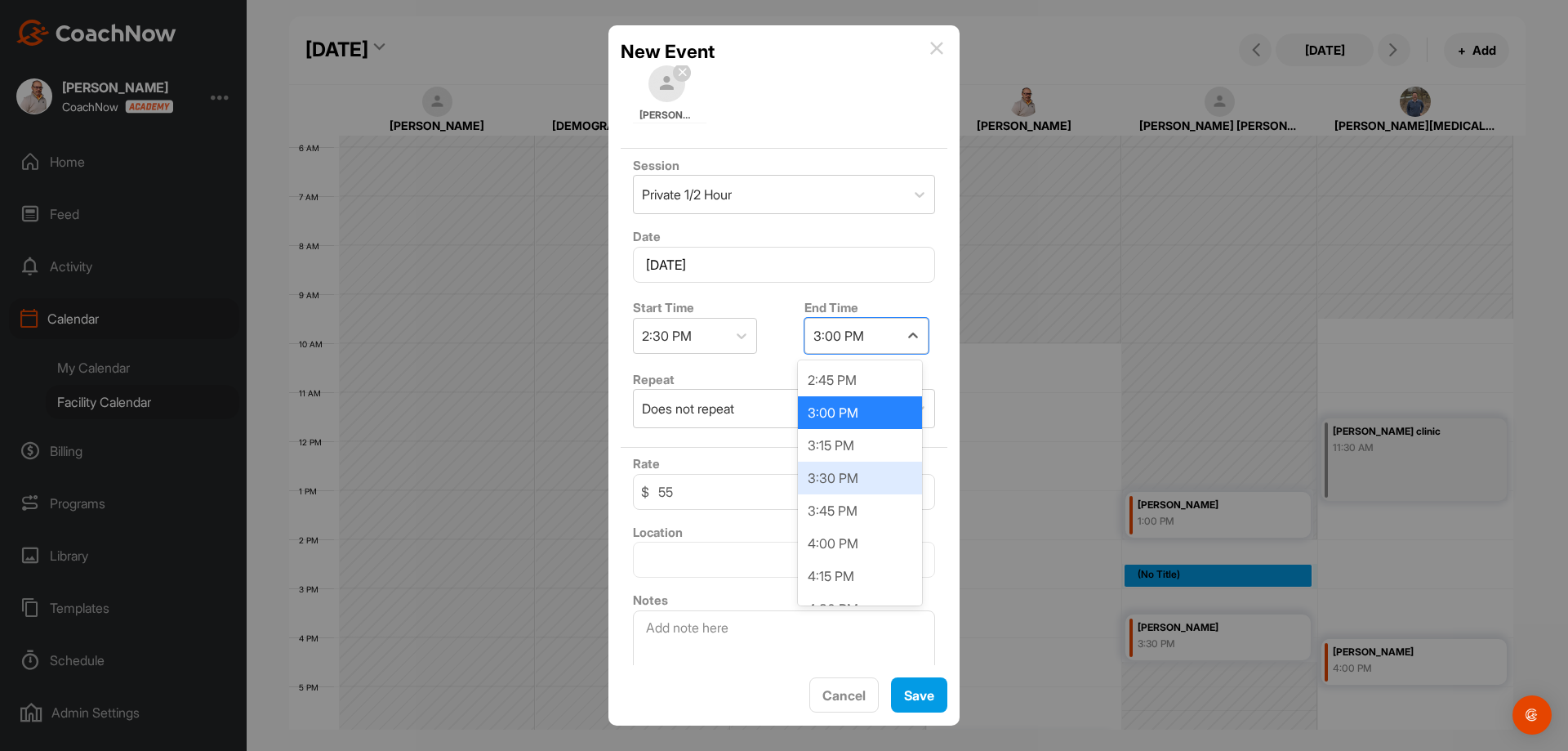
click at [847, 471] on div "3:30 PM" at bounding box center [860, 477] width 124 height 33
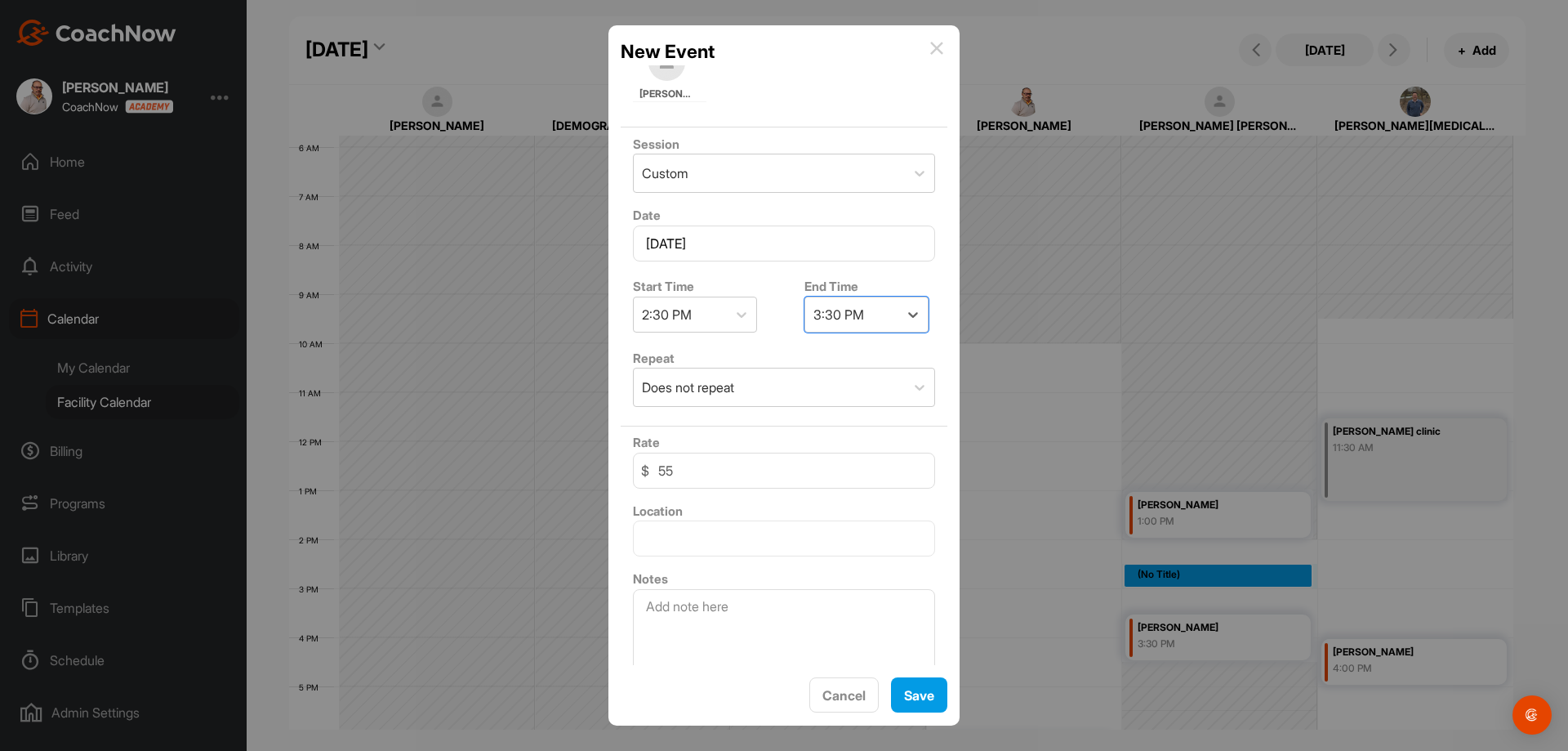
scroll to position [196, 0]
click at [774, 171] on div "Custom" at bounding box center [769, 161] width 271 height 37
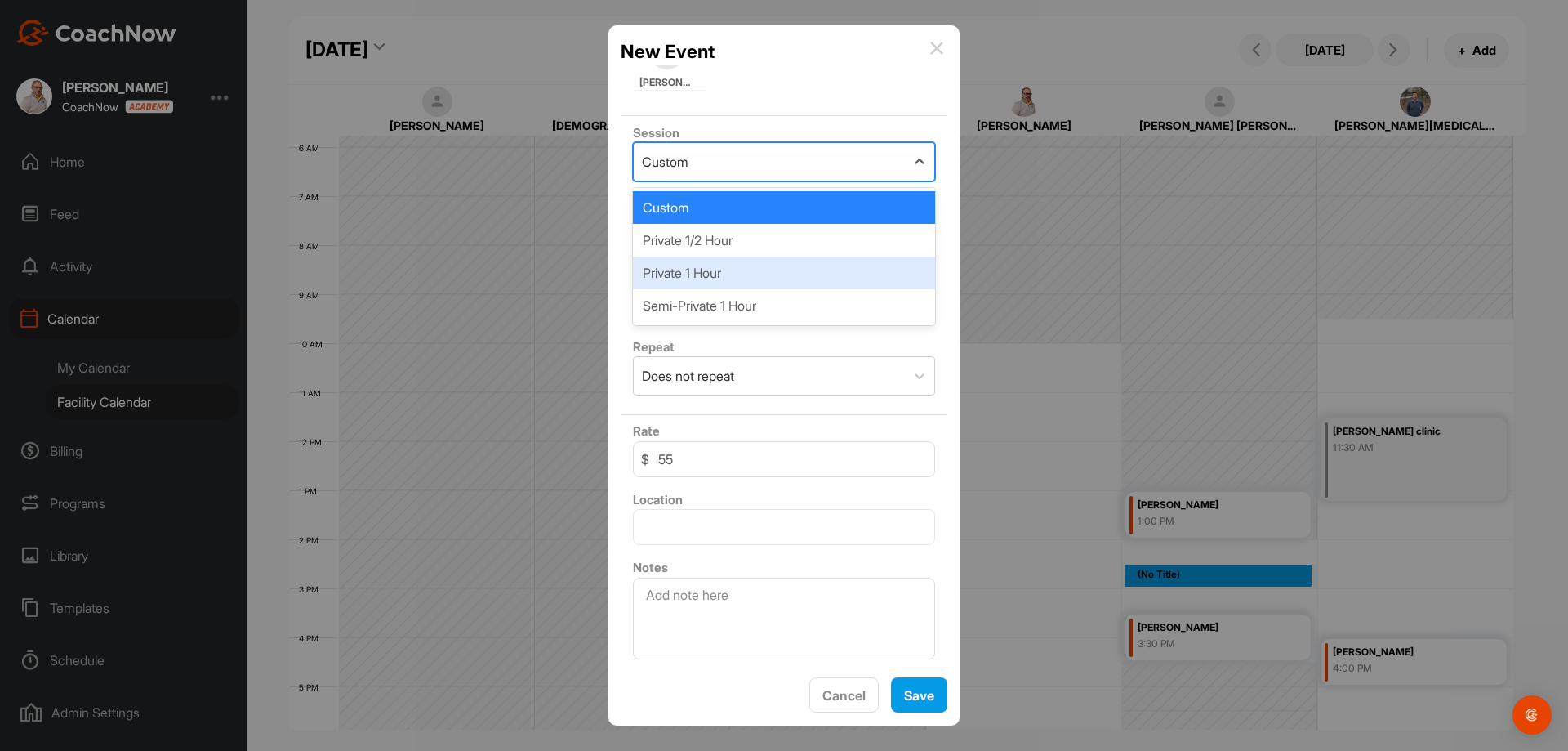
click at [726, 280] on div "Private 1 Hour" at bounding box center [784, 273] width 303 height 33
type input "110"
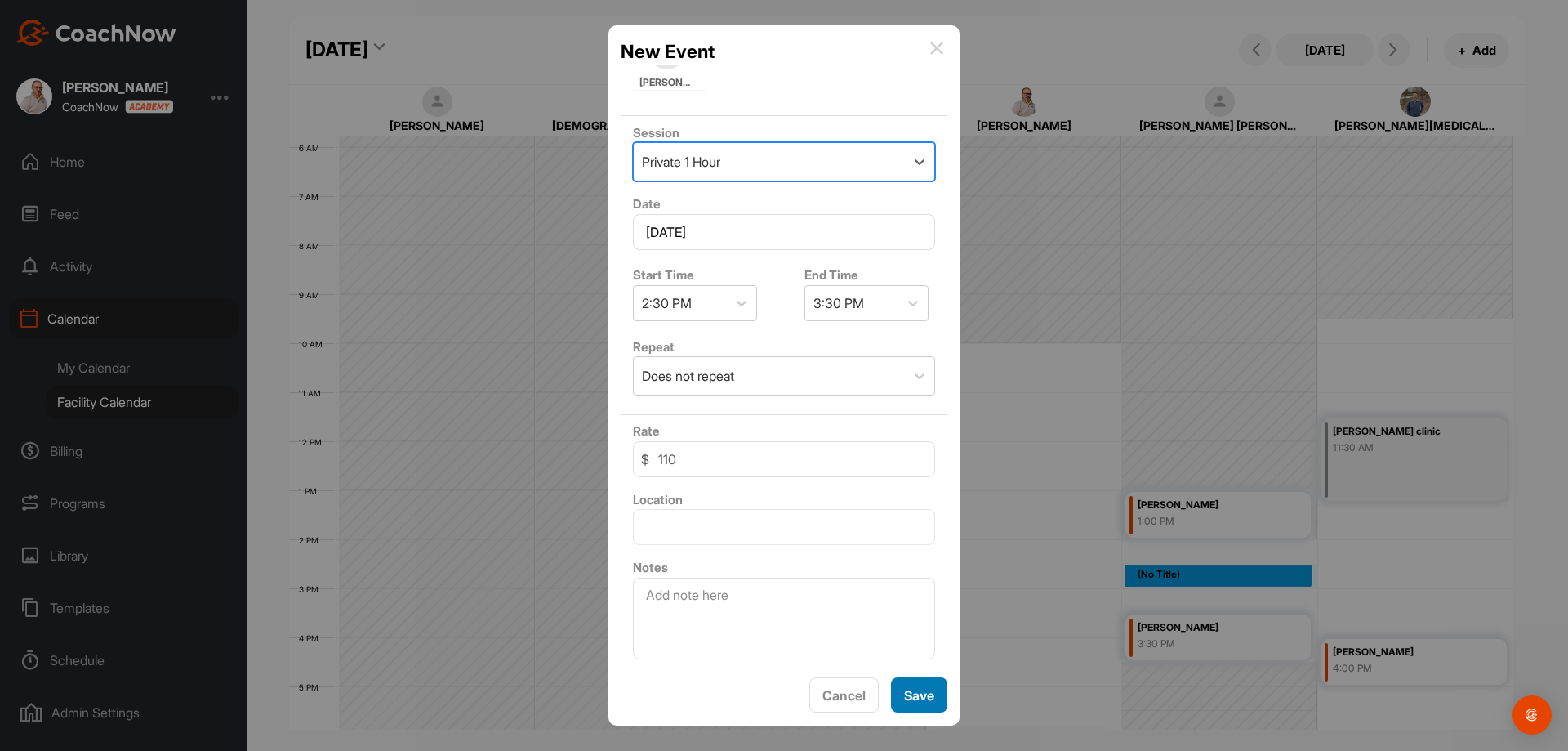
click at [925, 689] on button "Save" at bounding box center [919, 695] width 56 height 35
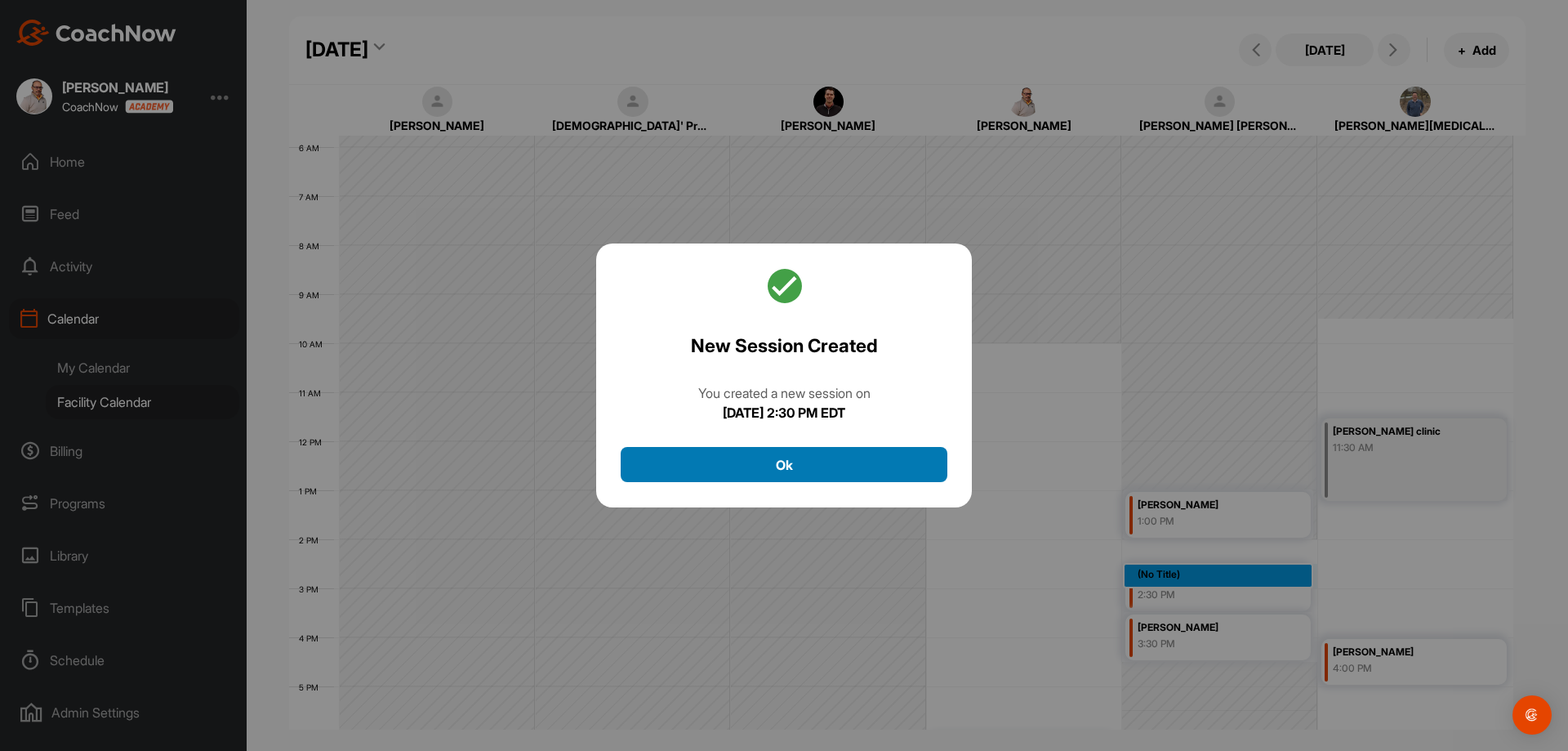
click at [857, 456] on button "Ok" at bounding box center [784, 464] width 327 height 35
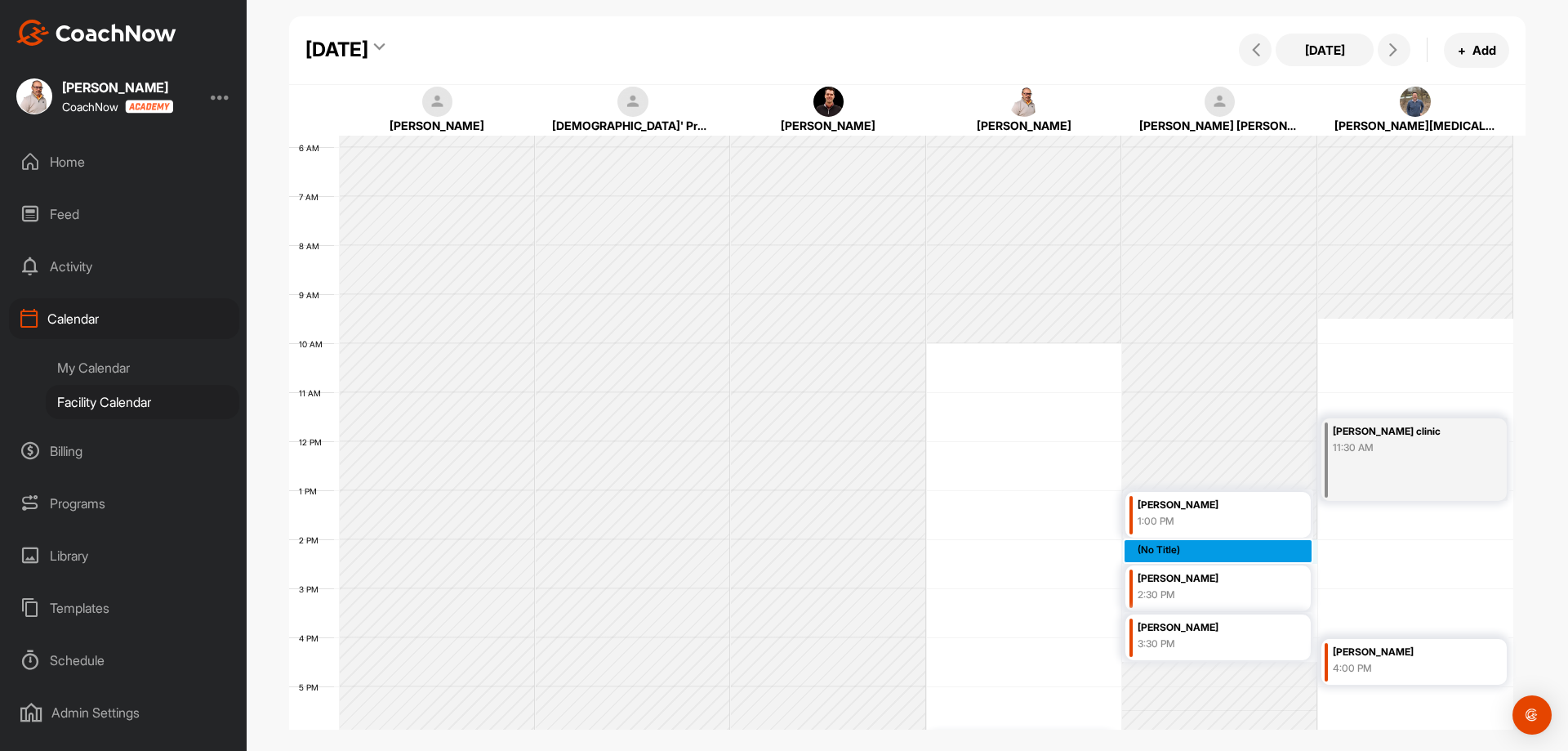
click at [1213, 544] on div "12 AM 1 AM 2 AM 3 AM 4 AM 5 AM 6 AM 7 AM 8 AM 9 AM 10 AM 11 AM 12 PM 1 PM 2 PM …" at bounding box center [901, 441] width 1225 height 1176
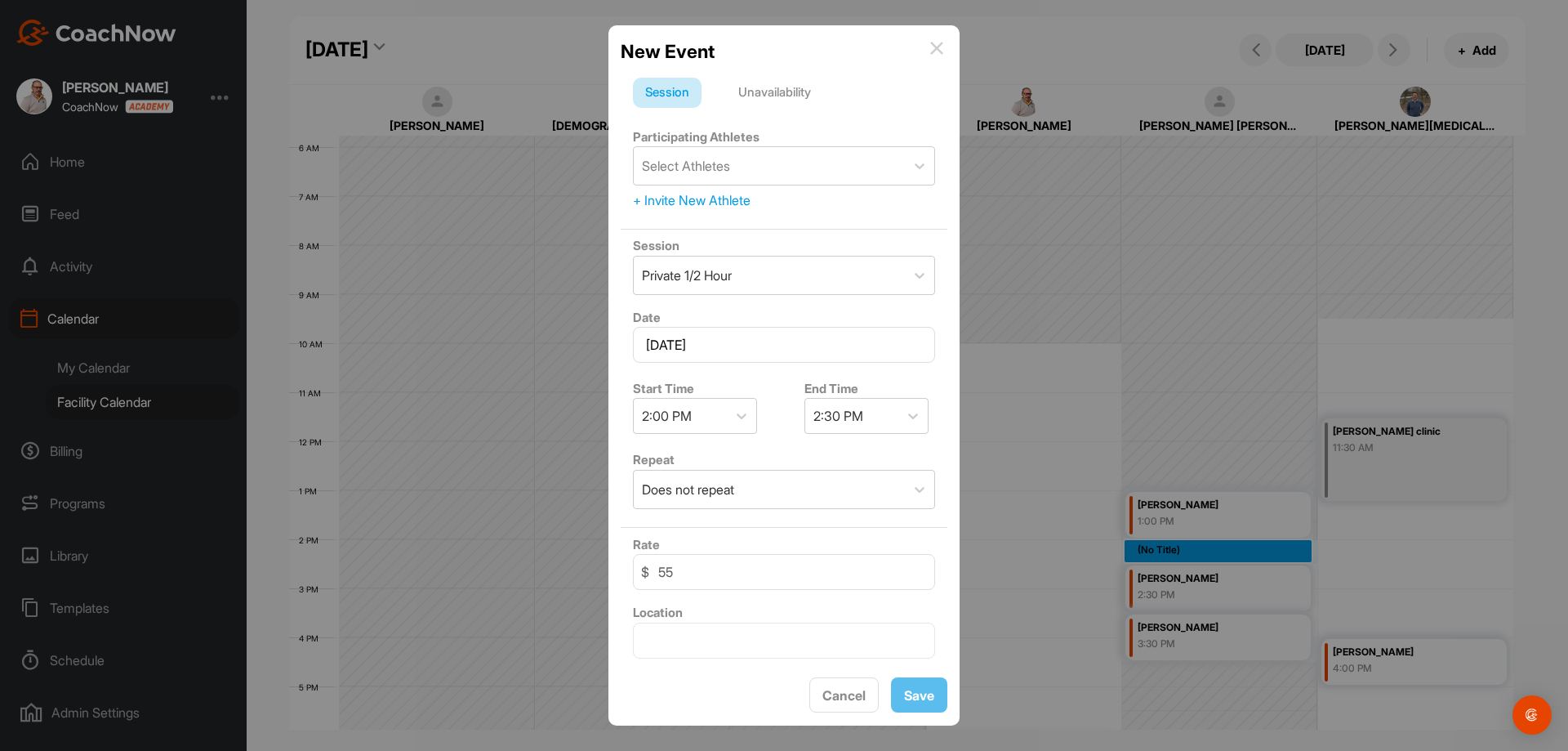
click at [805, 87] on div "Unavailability" at bounding box center [774, 93] width 97 height 31
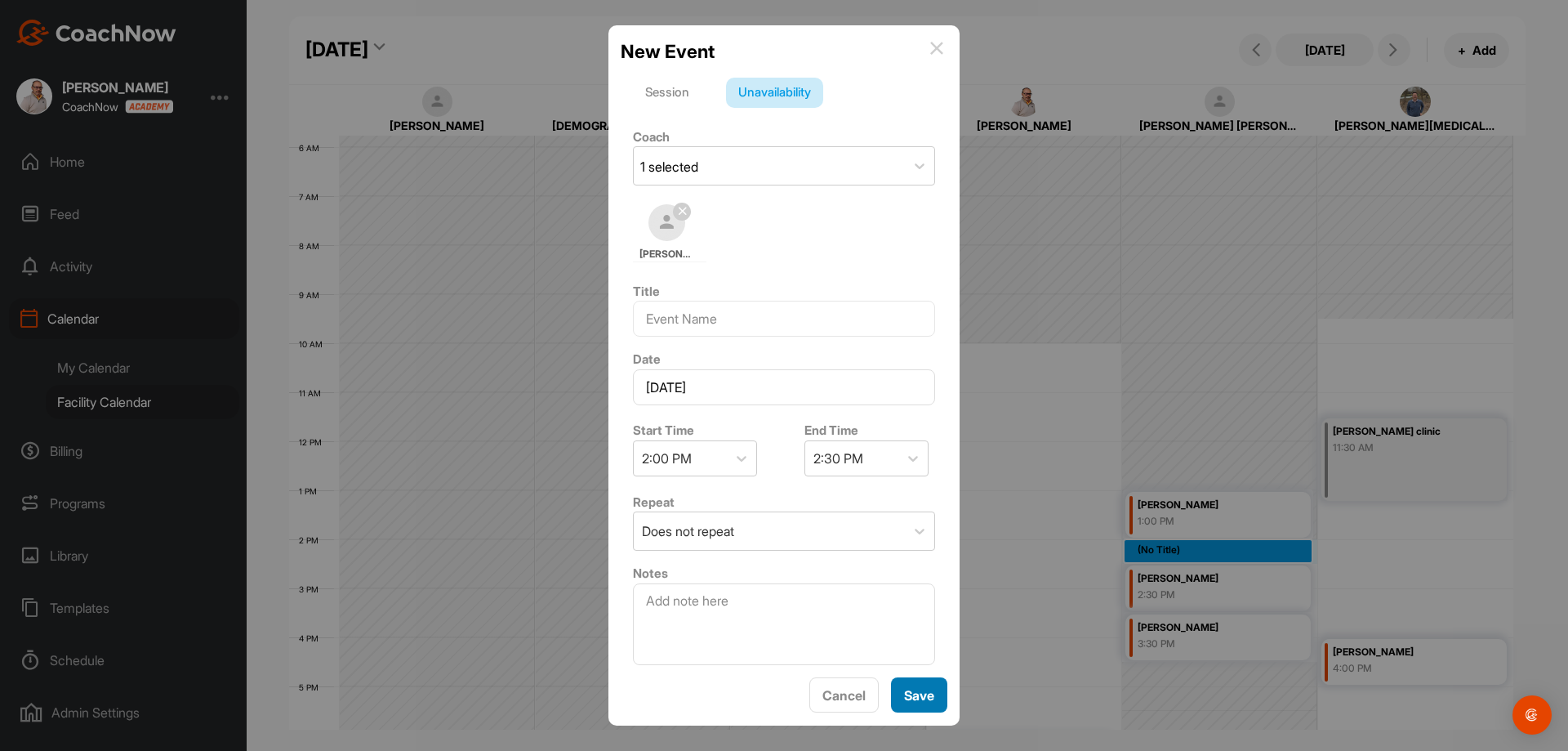
click at [935, 700] on button "Save" at bounding box center [919, 695] width 56 height 35
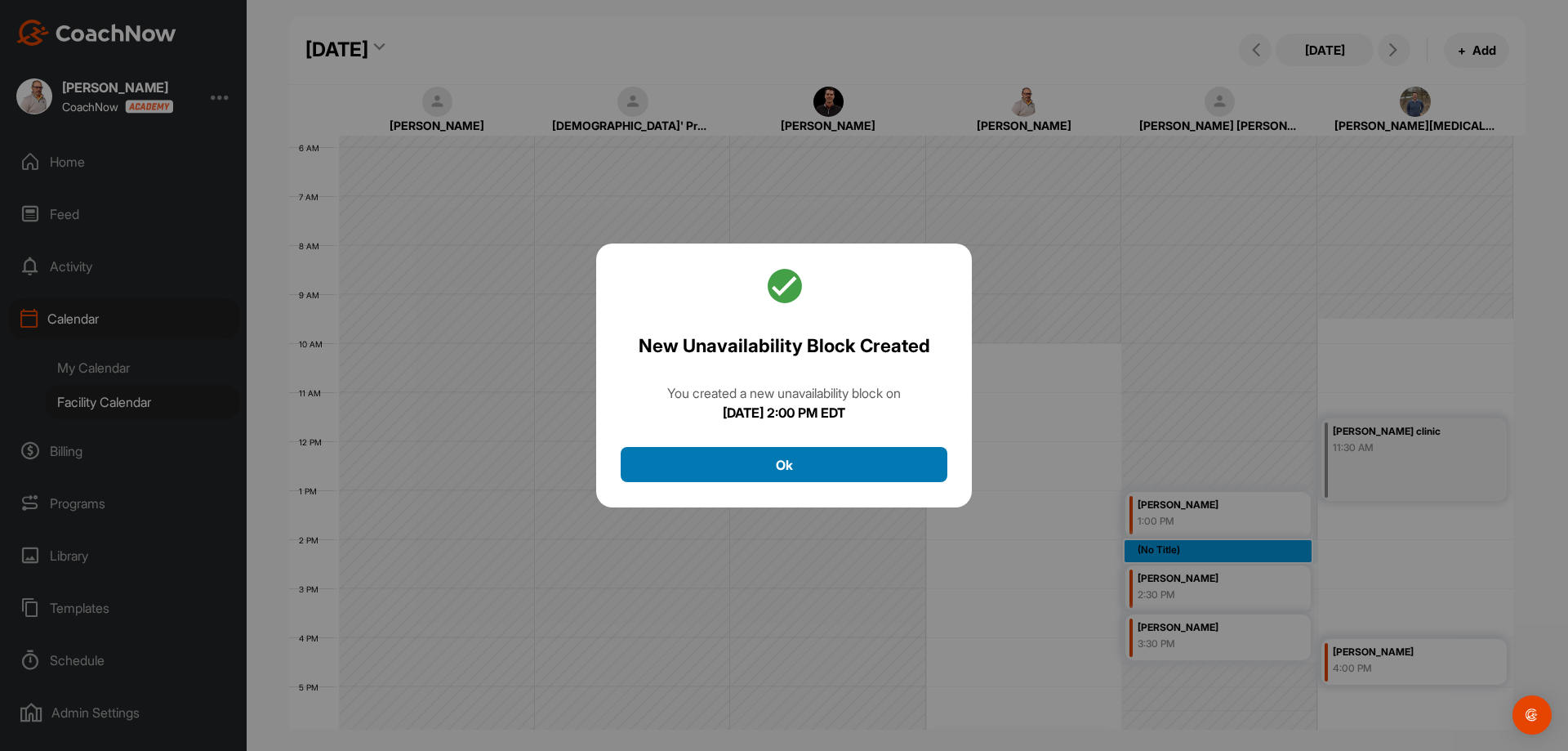
click at [841, 455] on button "Ok" at bounding box center [784, 464] width 327 height 35
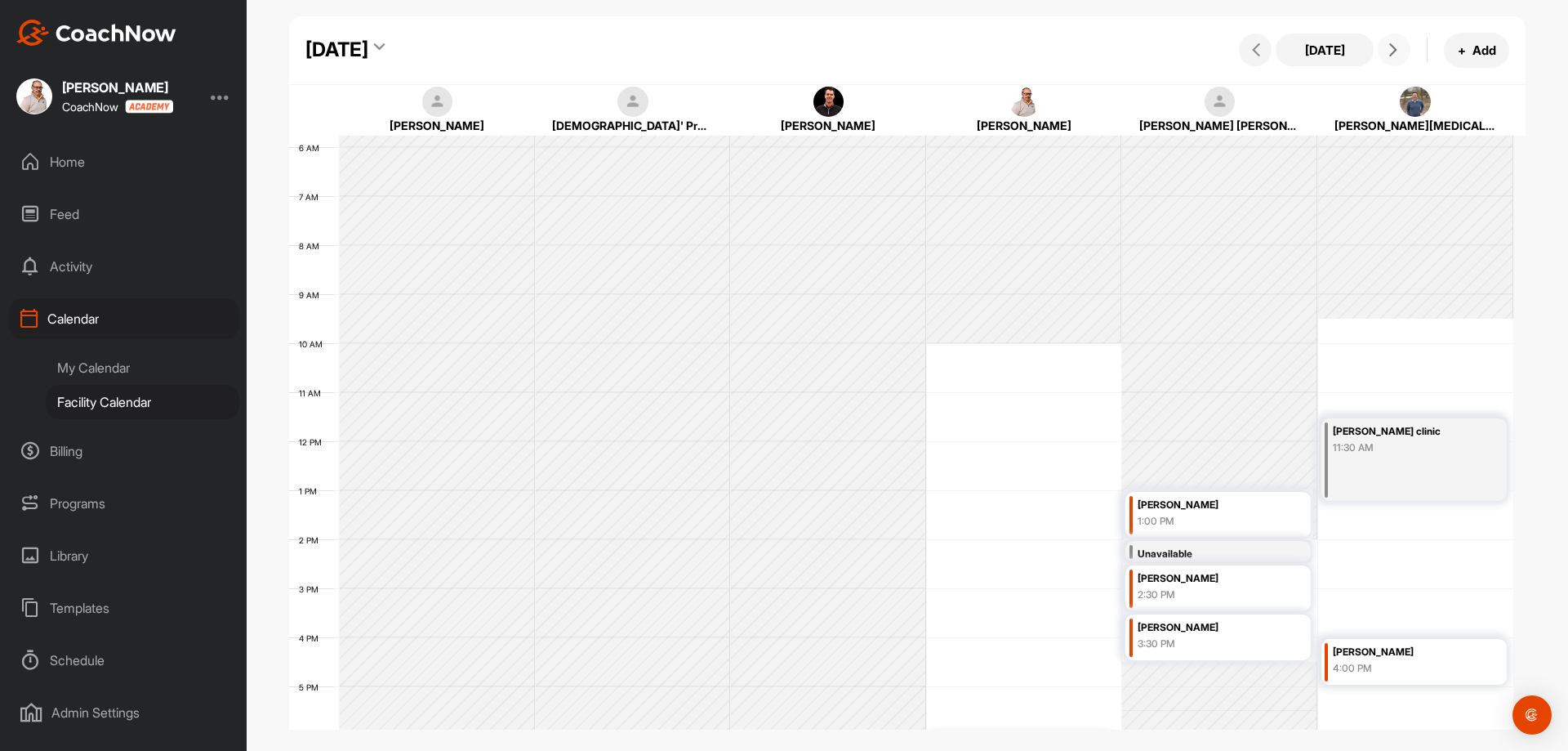
click at [1389, 46] on icon at bounding box center [1393, 50] width 13 height 13
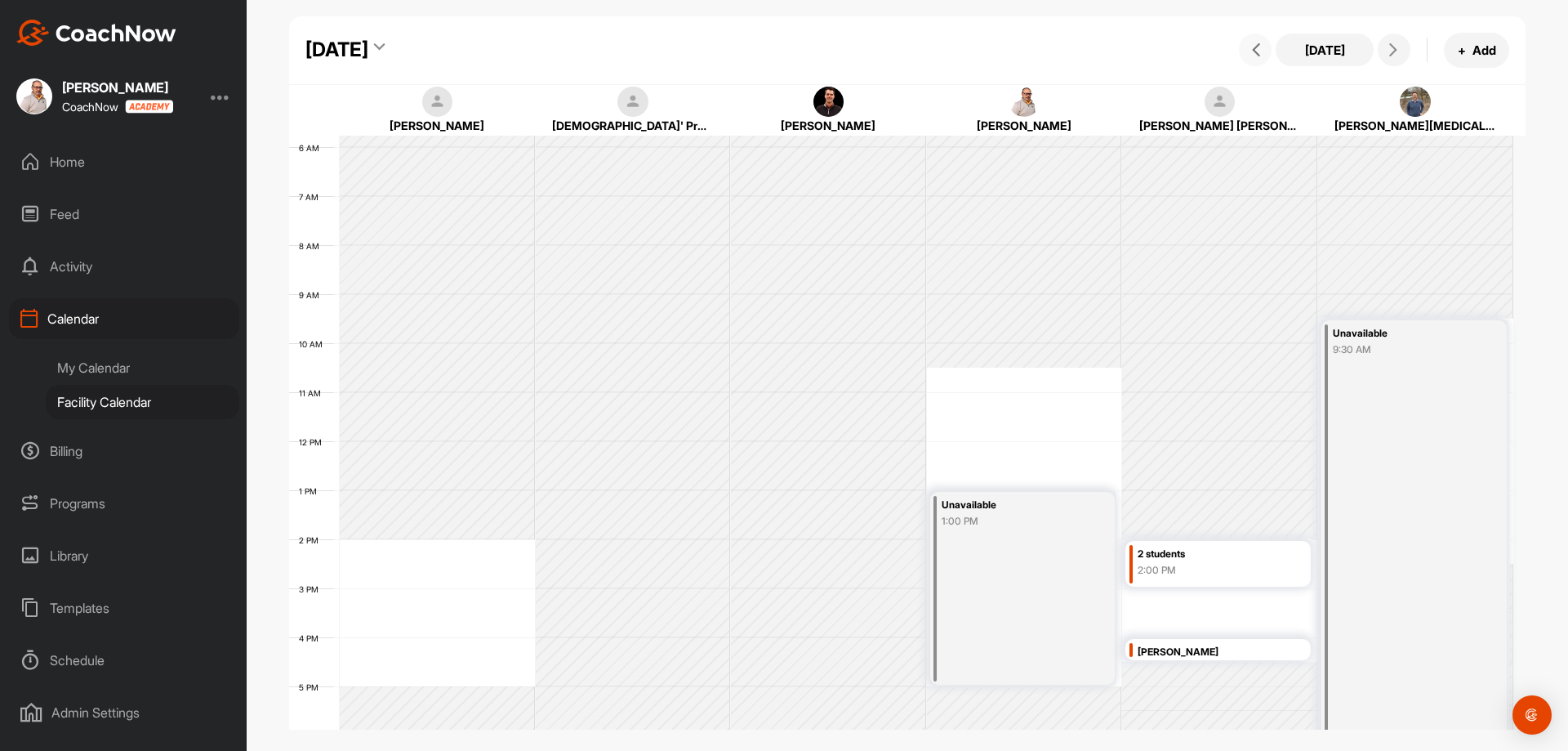
click at [1265, 54] on span at bounding box center [1255, 50] width 20 height 13
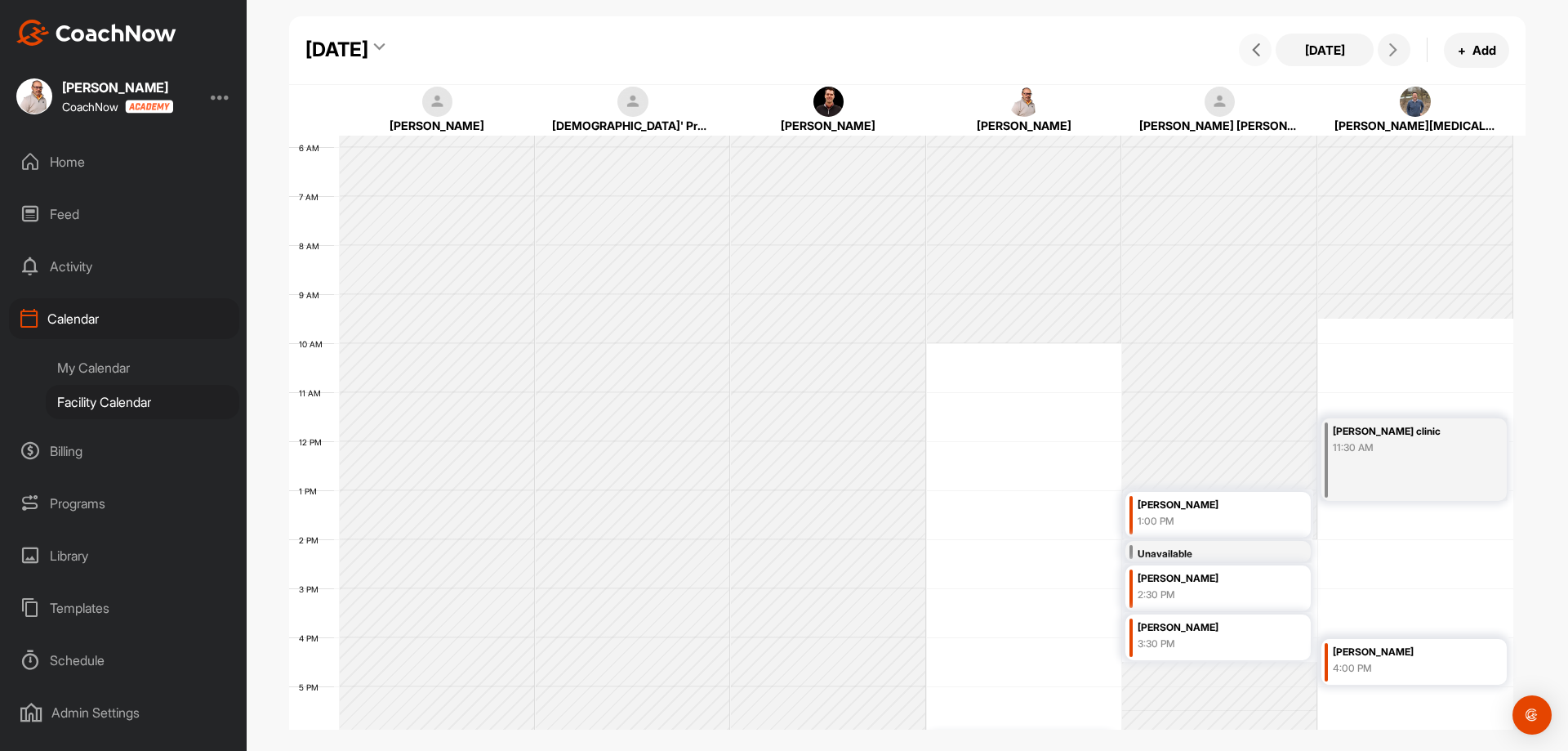
click at [1244, 53] on button at bounding box center [1255, 50] width 33 height 33
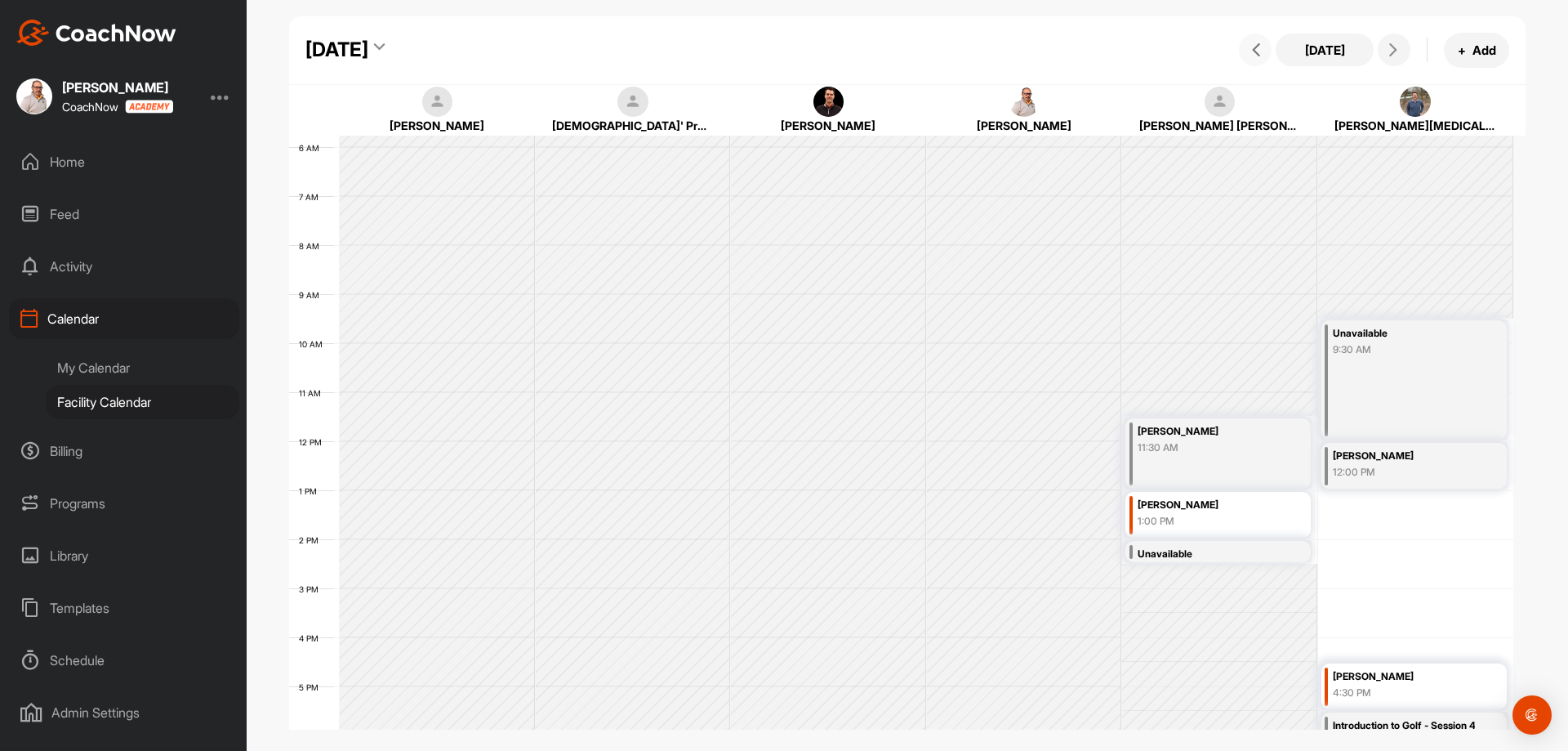
click at [1247, 52] on span at bounding box center [1255, 50] width 20 height 13
